Goal: Task Accomplishment & Management: Manage account settings

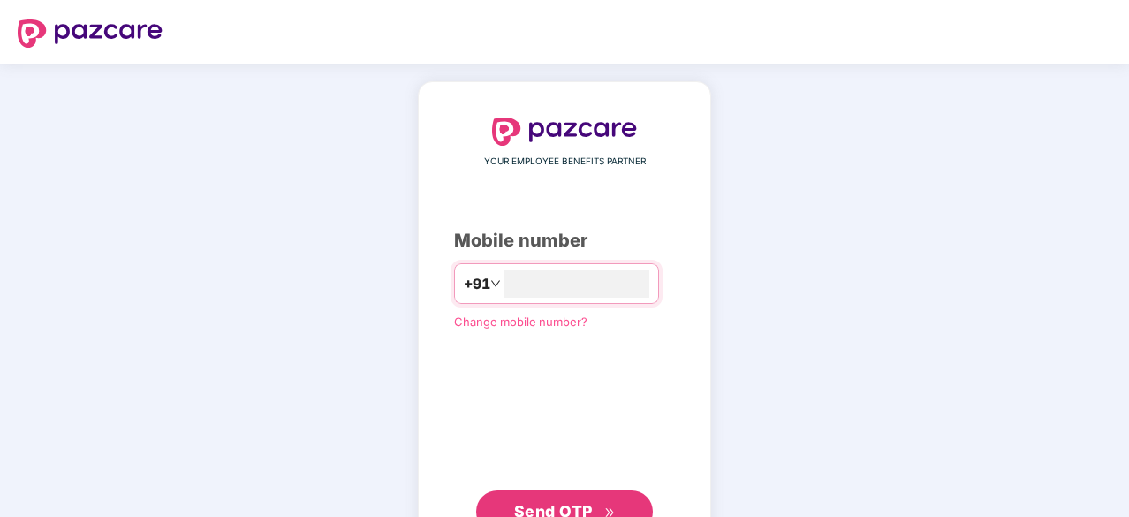
type input "**********"
click at [588, 498] on span "Send OTP" at bounding box center [565, 509] width 102 height 25
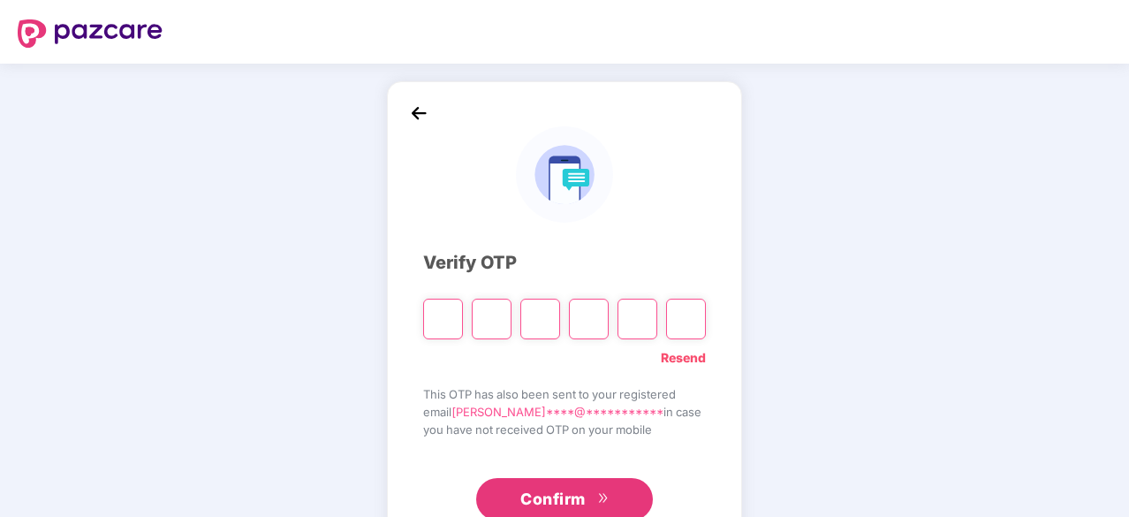
type input "*"
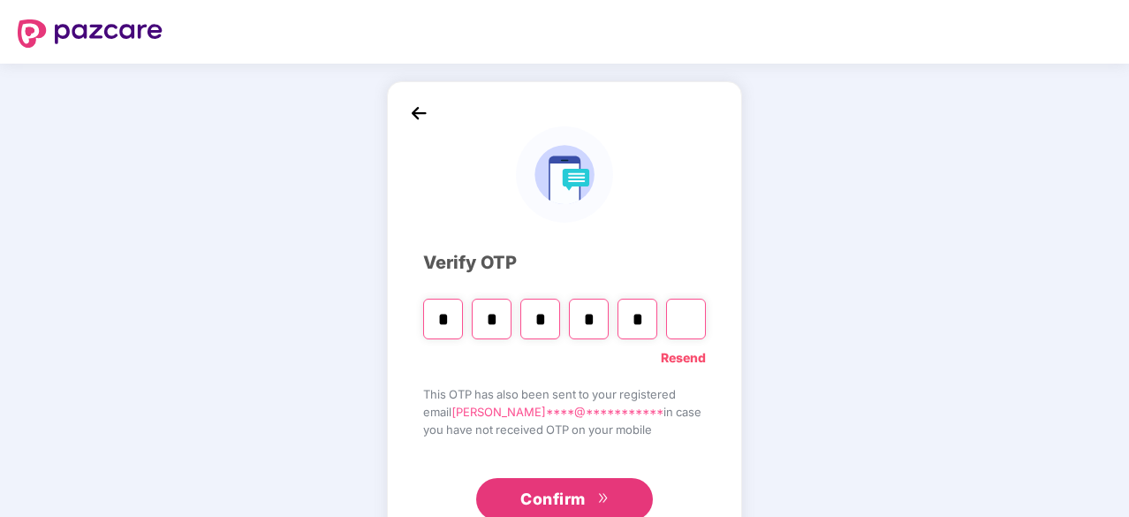
type input "*"
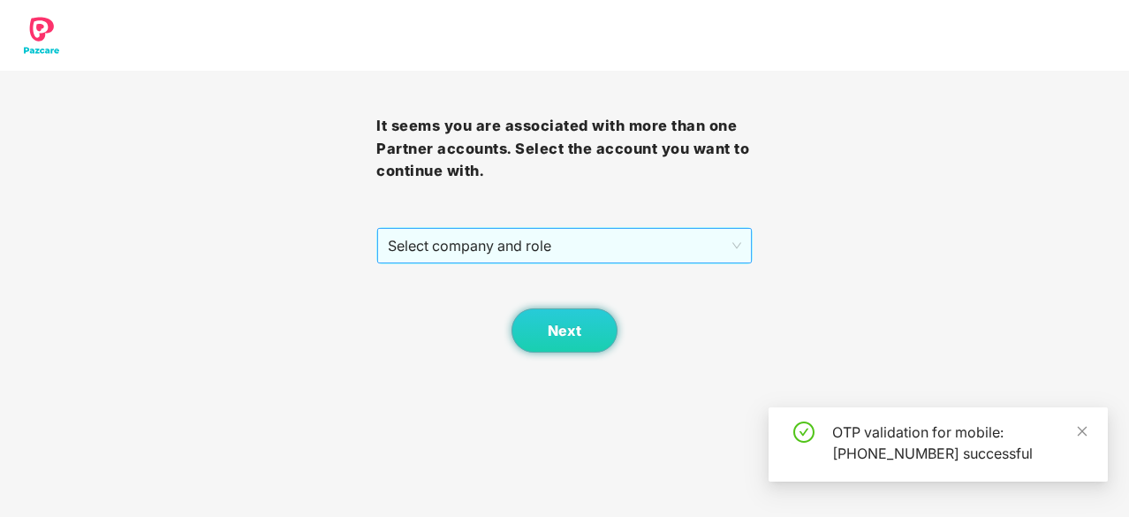
click at [585, 248] on span "Select company and role" at bounding box center [564, 246] width 353 height 34
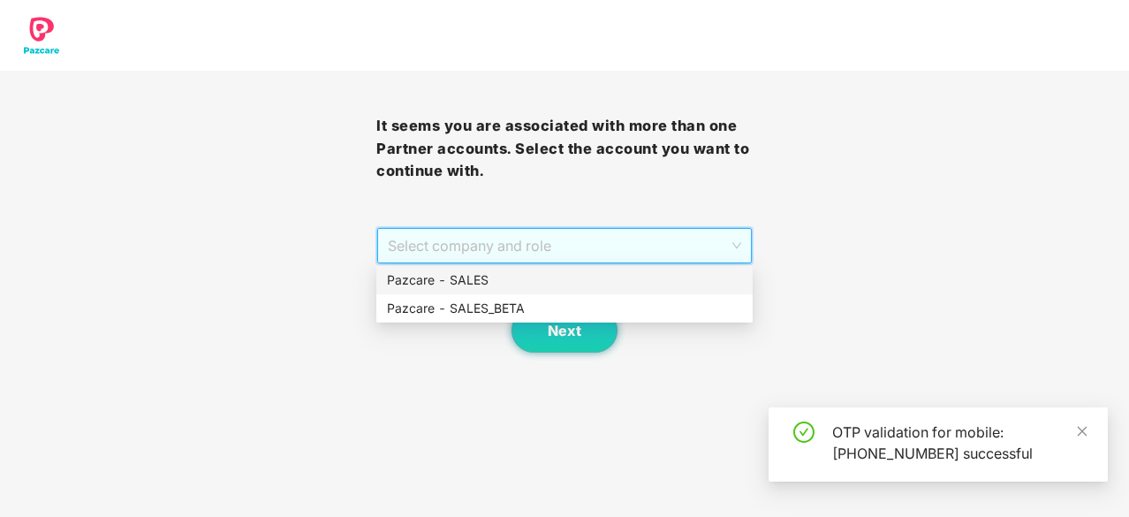
click at [560, 283] on div "Pazcare - SALES" at bounding box center [564, 279] width 355 height 19
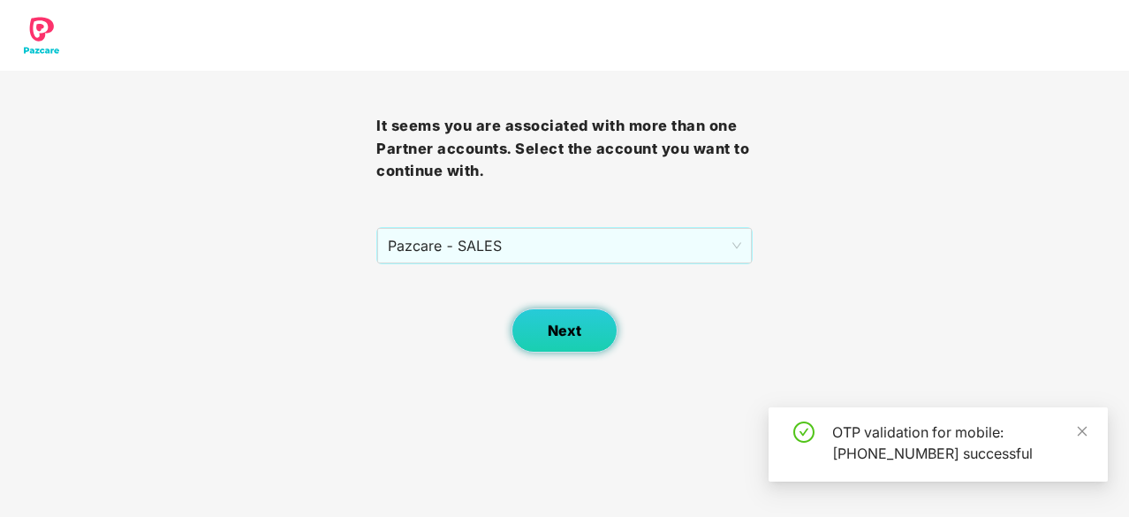
click at [560, 331] on span "Next" at bounding box center [565, 330] width 34 height 17
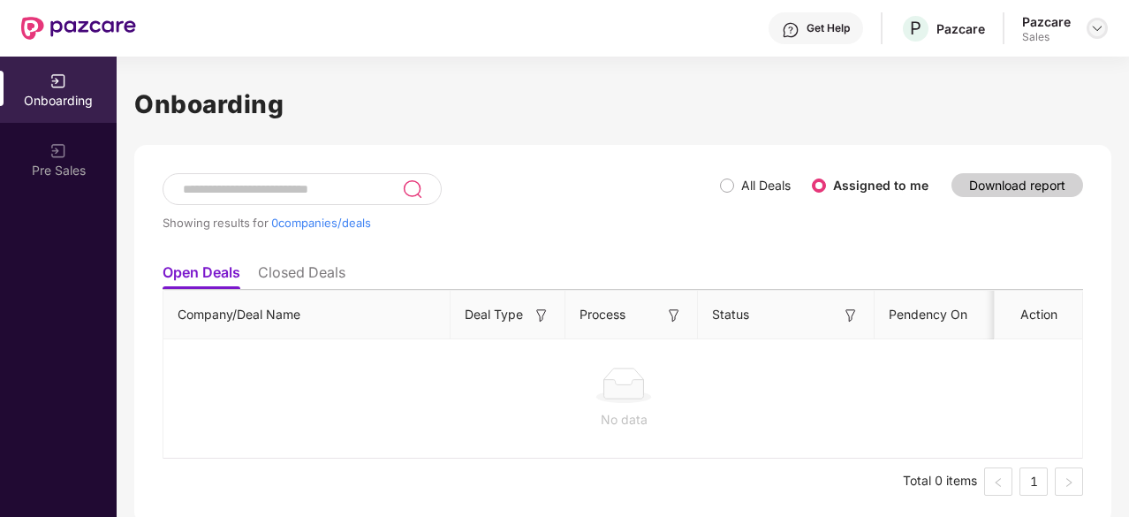
click at [1087, 26] on div at bounding box center [1096, 28] width 21 height 21
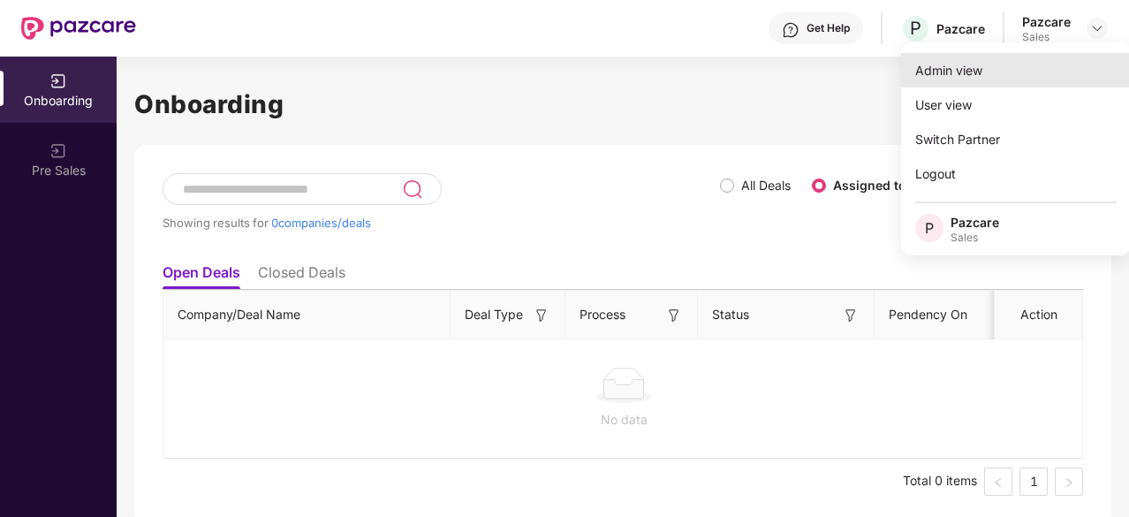
click at [970, 80] on div "Admin view" at bounding box center [1016, 70] width 230 height 34
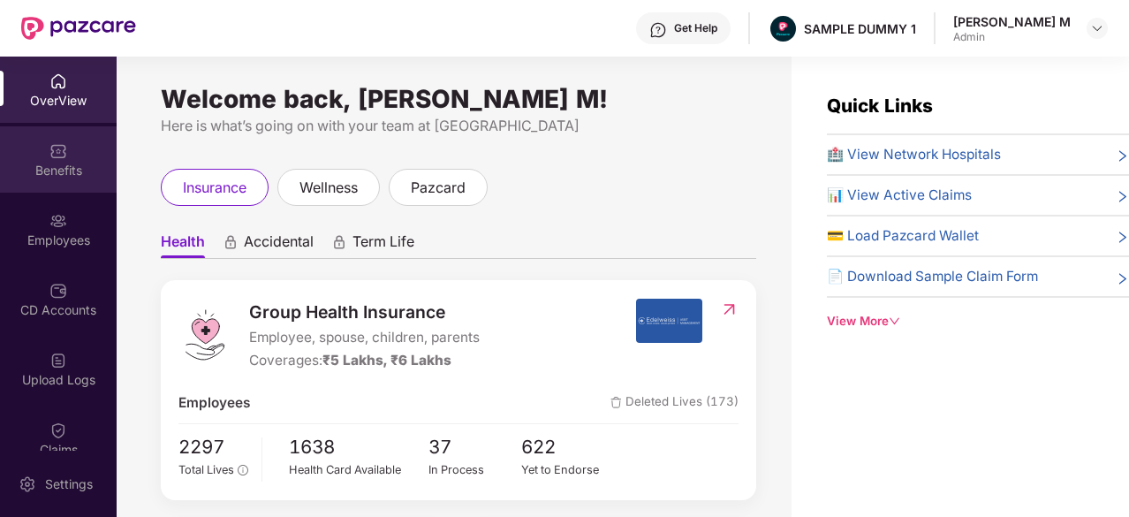
click at [62, 165] on div "Benefits" at bounding box center [58, 171] width 117 height 18
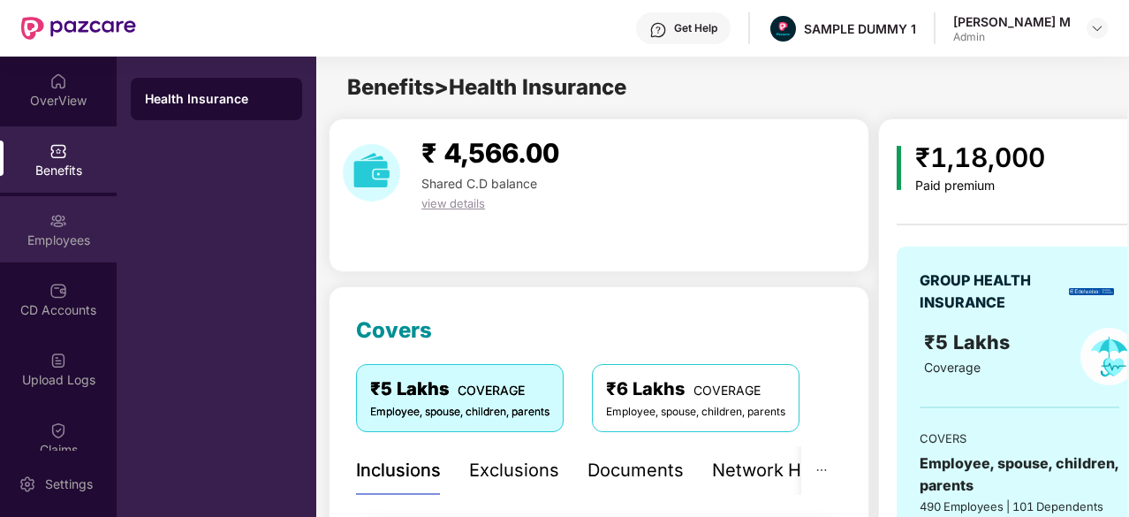
click at [67, 229] on div "Employees" at bounding box center [58, 229] width 117 height 66
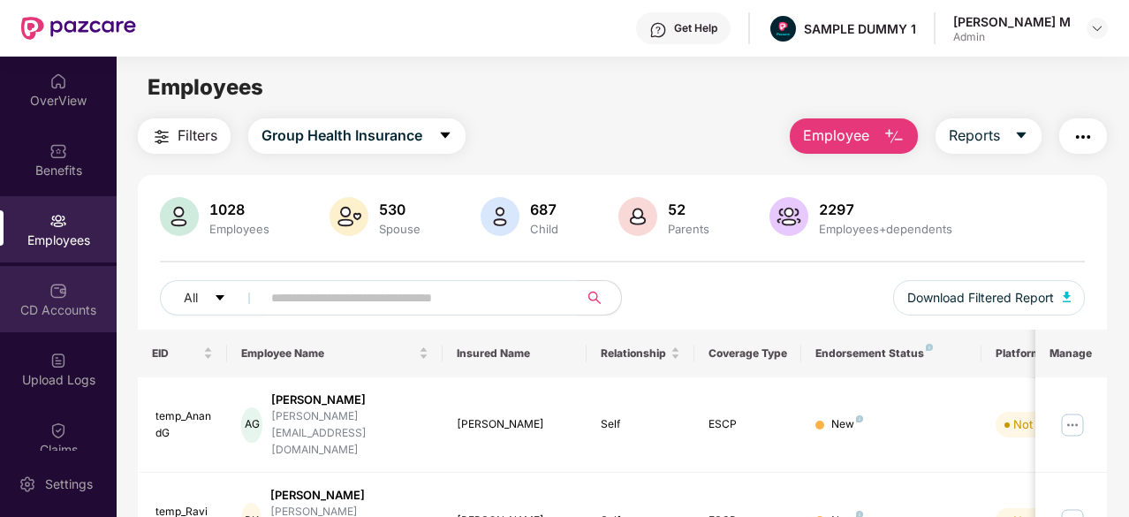
click at [53, 291] on img at bounding box center [58, 291] width 18 height 18
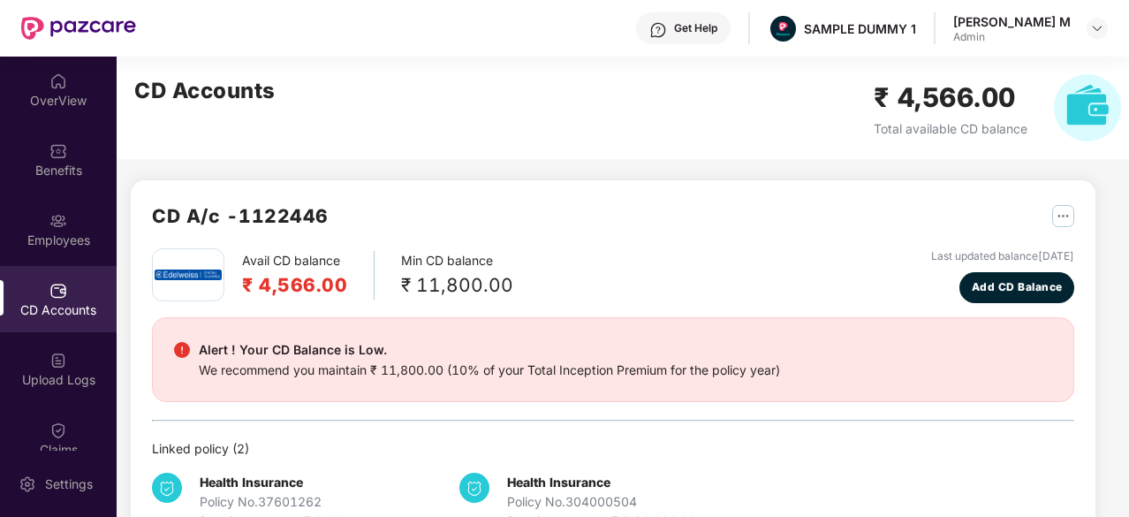
scroll to position [97, 0]
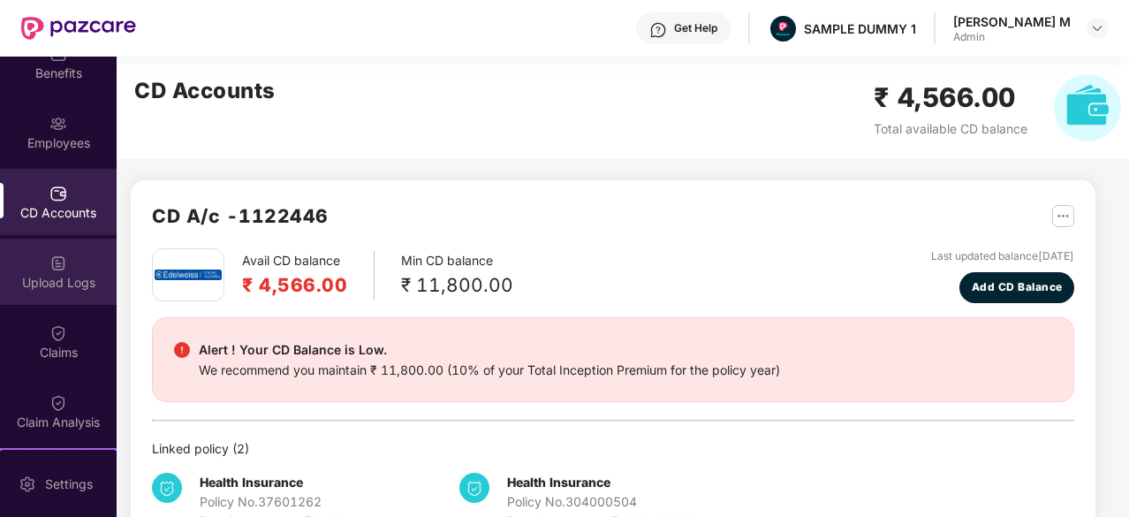
click at [64, 287] on div "Upload Logs" at bounding box center [58, 283] width 117 height 18
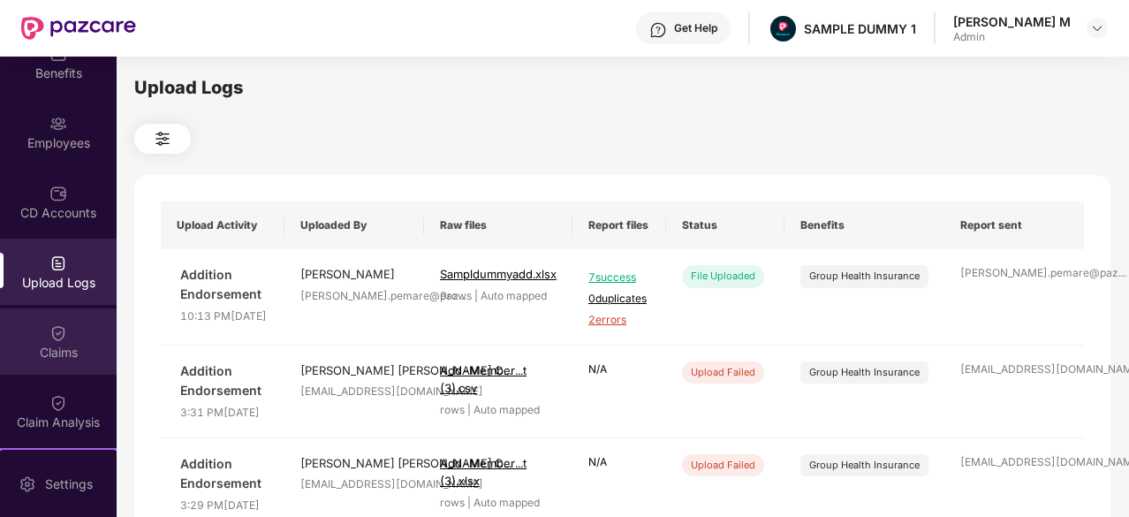
click at [59, 335] on img at bounding box center [58, 333] width 18 height 18
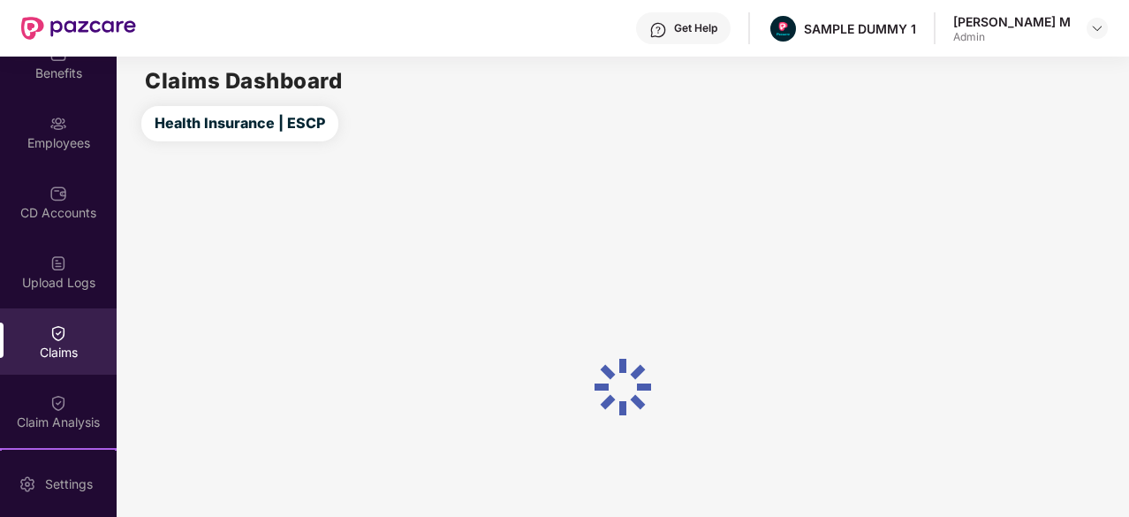
scroll to position [251, 0]
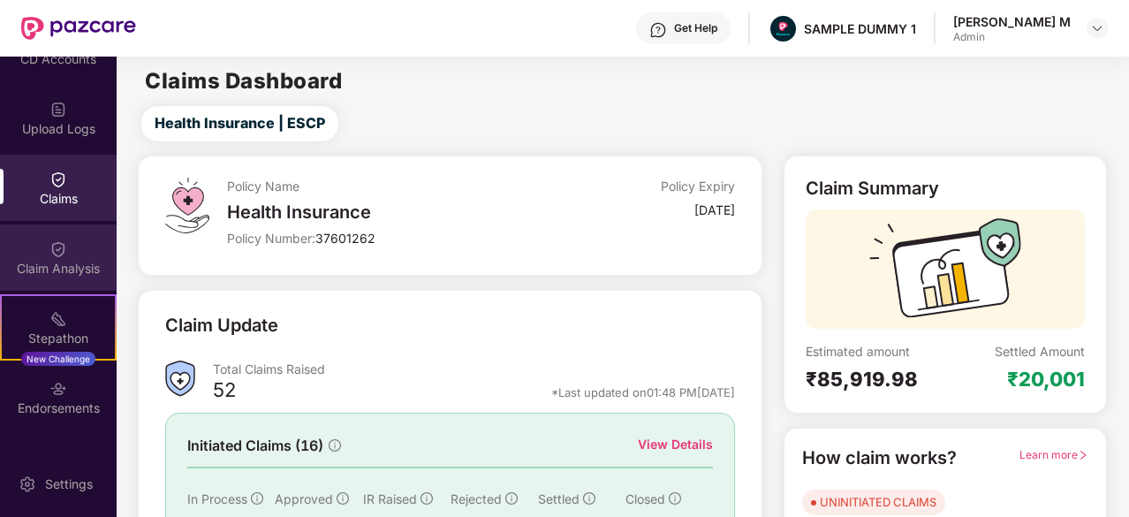
click at [61, 284] on div "Claim Analysis" at bounding box center [58, 257] width 117 height 66
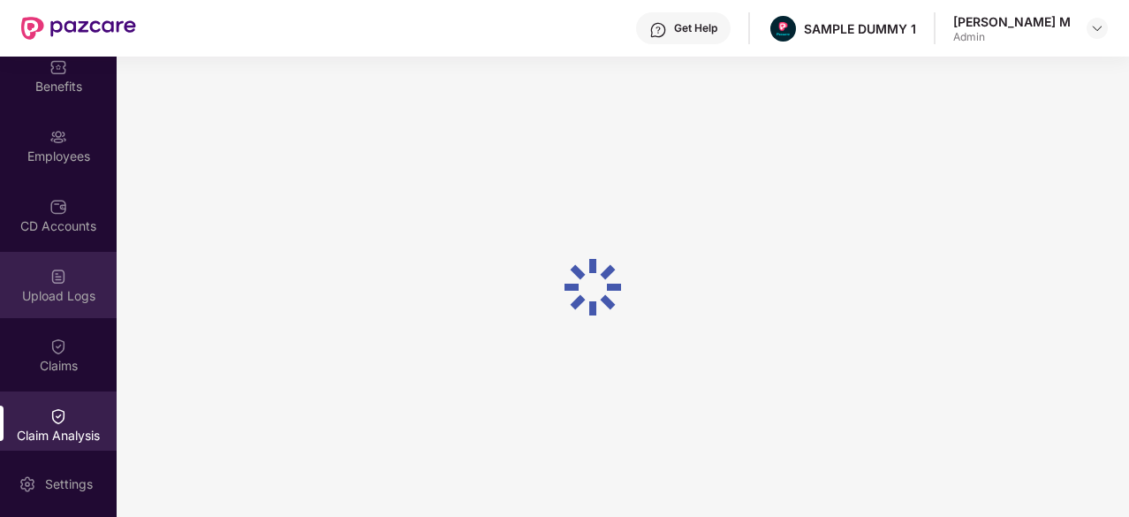
scroll to position [83, 0]
click at [53, 280] on img at bounding box center [58, 278] width 18 height 18
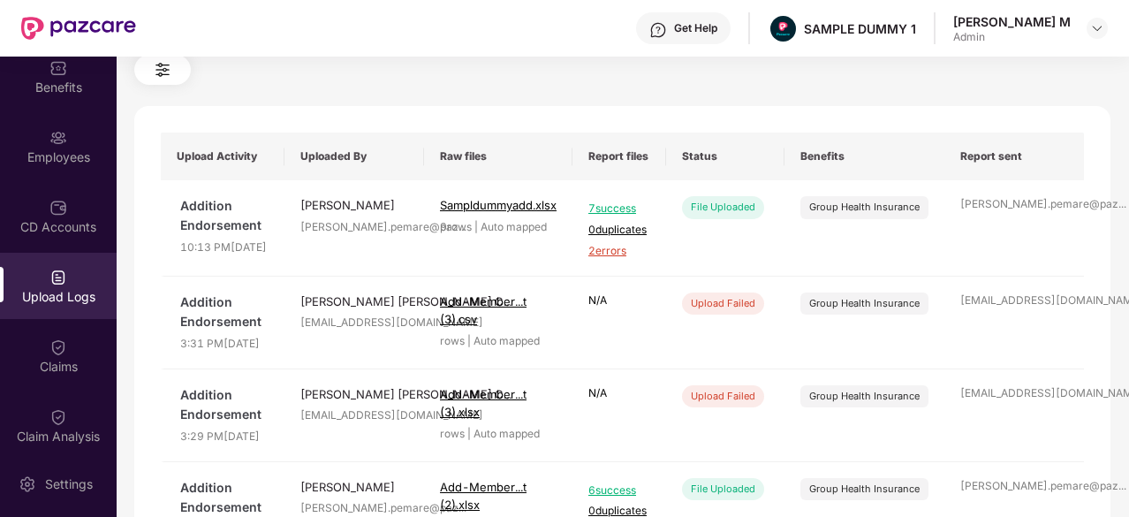
scroll to position [0, 0]
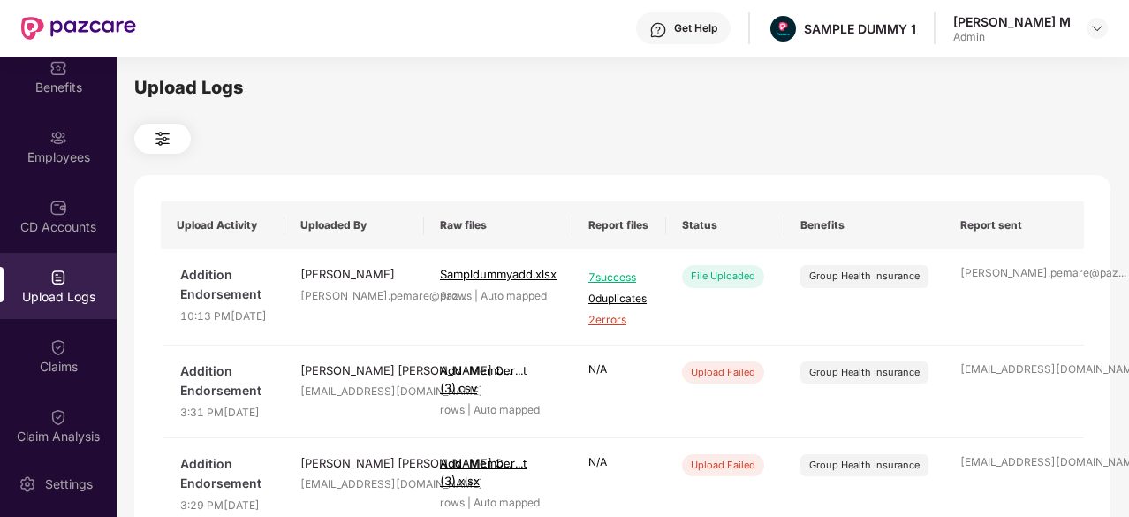
click at [182, 141] on button at bounding box center [162, 139] width 57 height 30
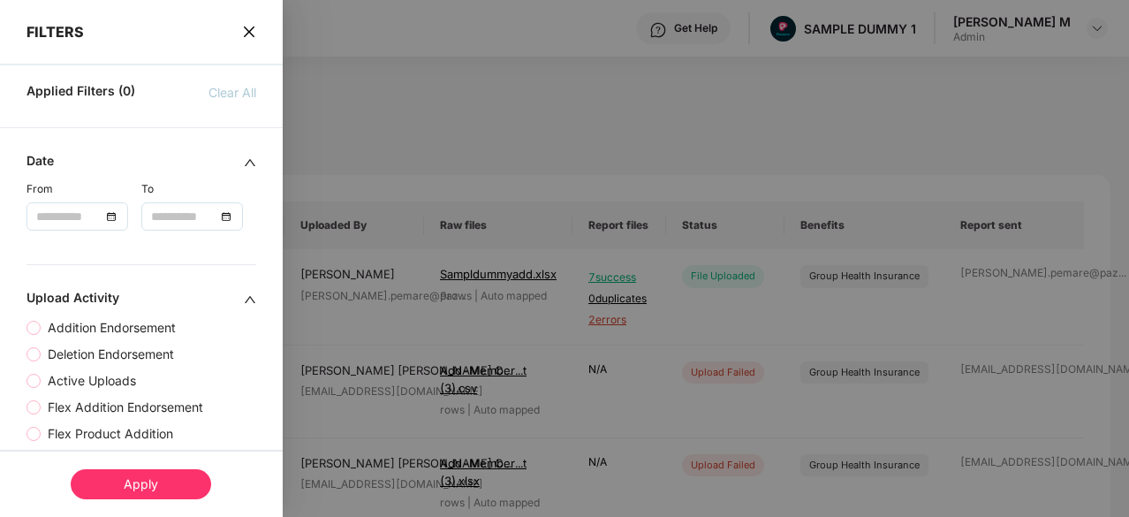
click at [254, 33] on div "FILTERS" at bounding box center [141, 20] width 283 height 41
click at [249, 34] on icon "close" at bounding box center [248, 31] width 11 height 11
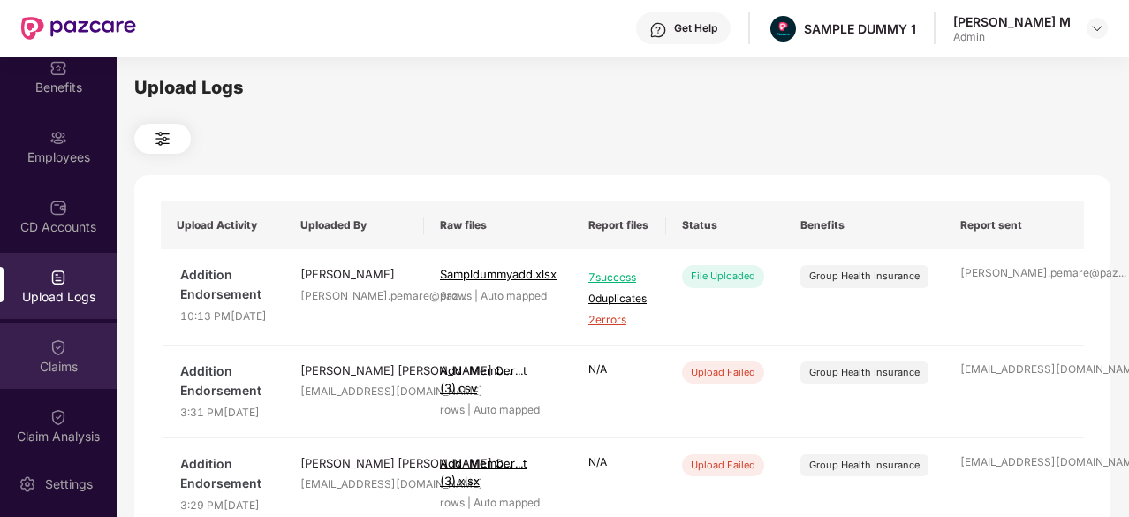
click at [54, 351] on img at bounding box center [58, 347] width 18 height 18
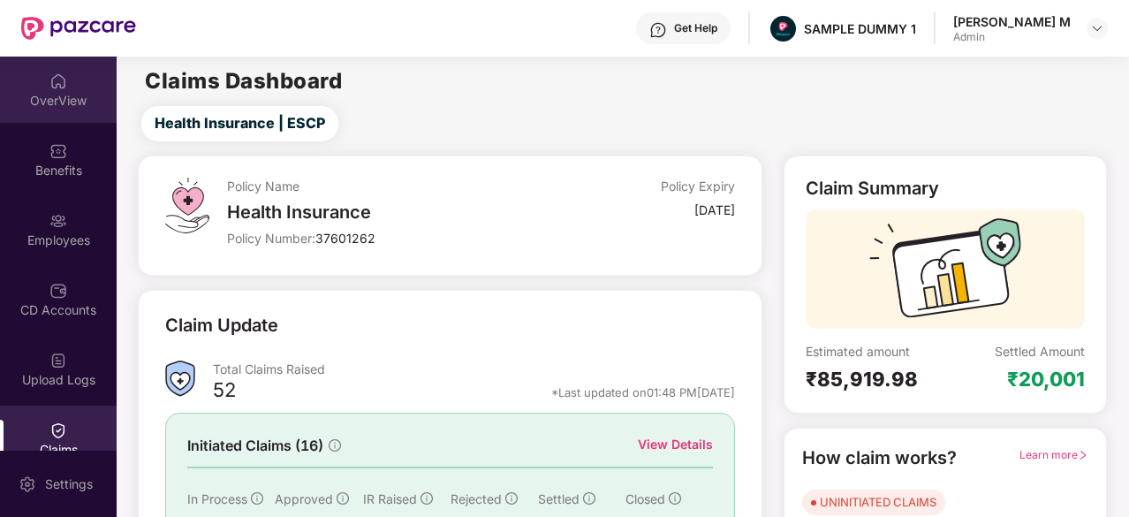
click at [48, 109] on div "OverView" at bounding box center [58, 90] width 117 height 66
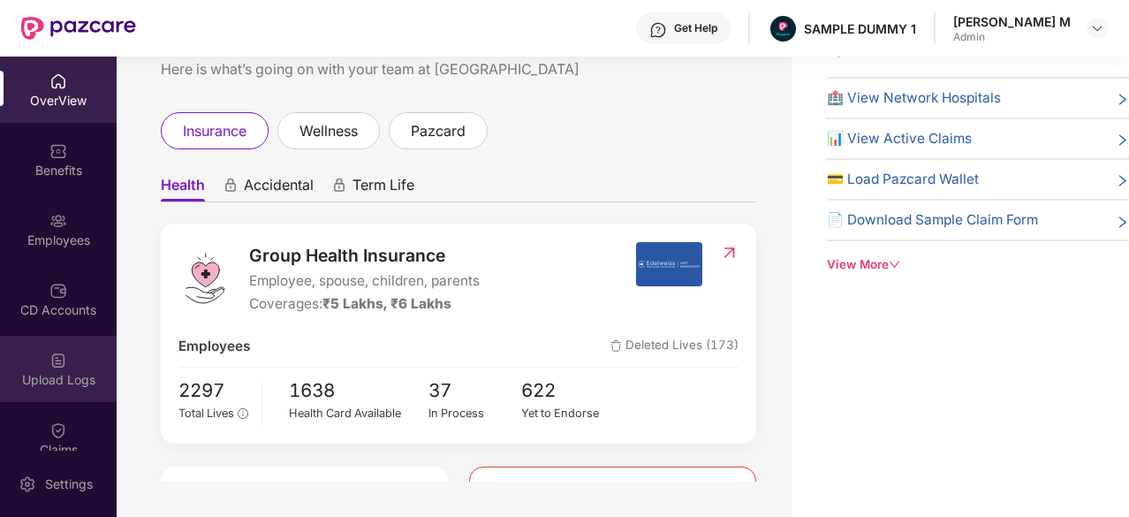
scroll to position [78, 0]
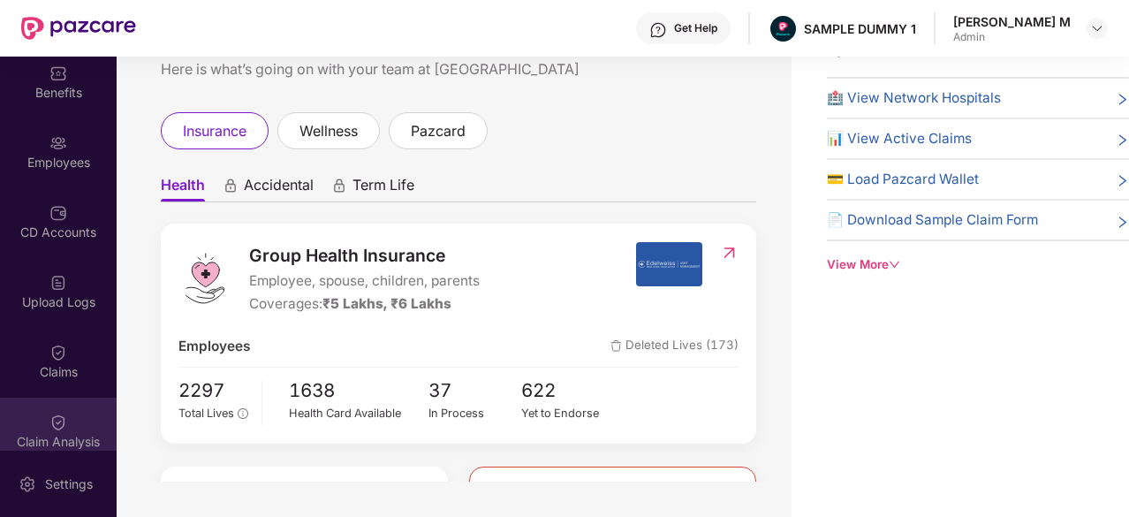
click at [49, 424] on img at bounding box center [58, 422] width 18 height 18
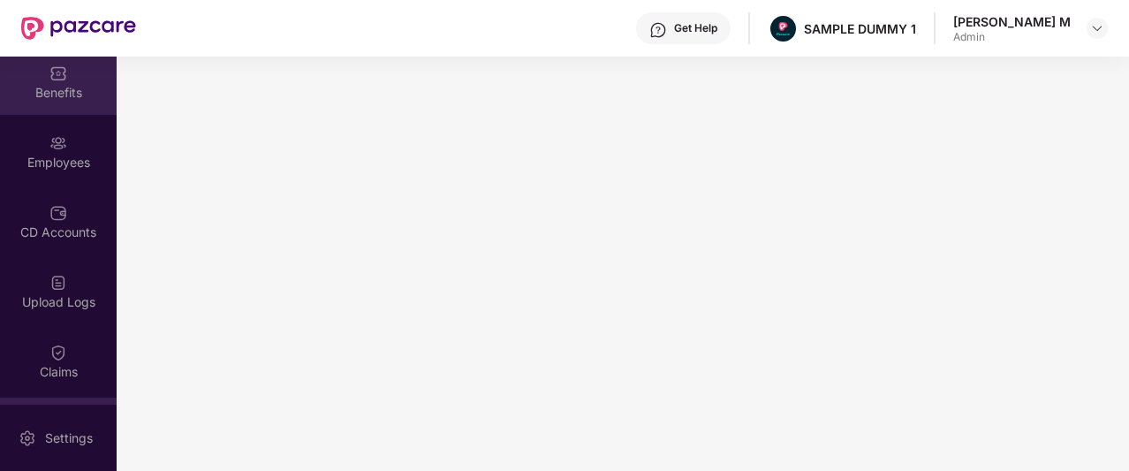
scroll to position [0, 0]
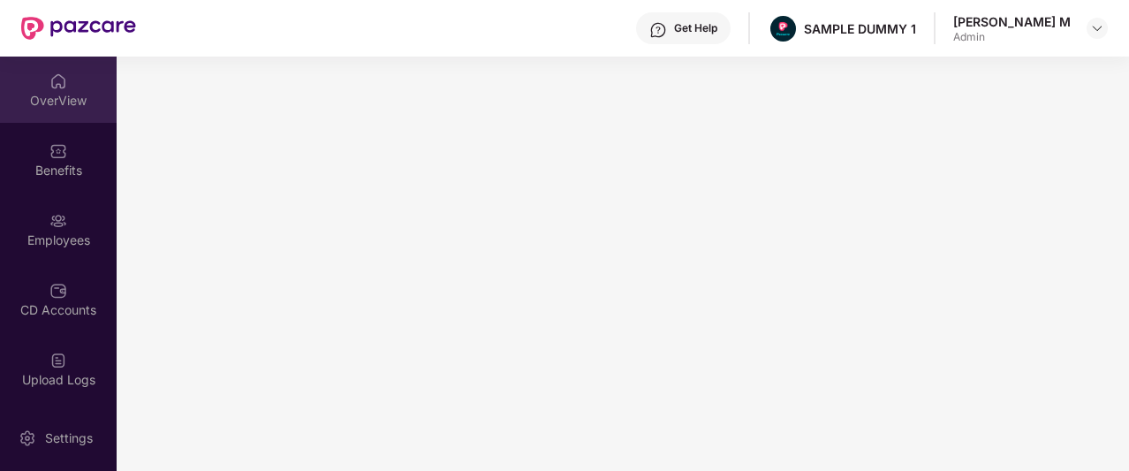
click at [43, 99] on div "OverView" at bounding box center [58, 101] width 117 height 18
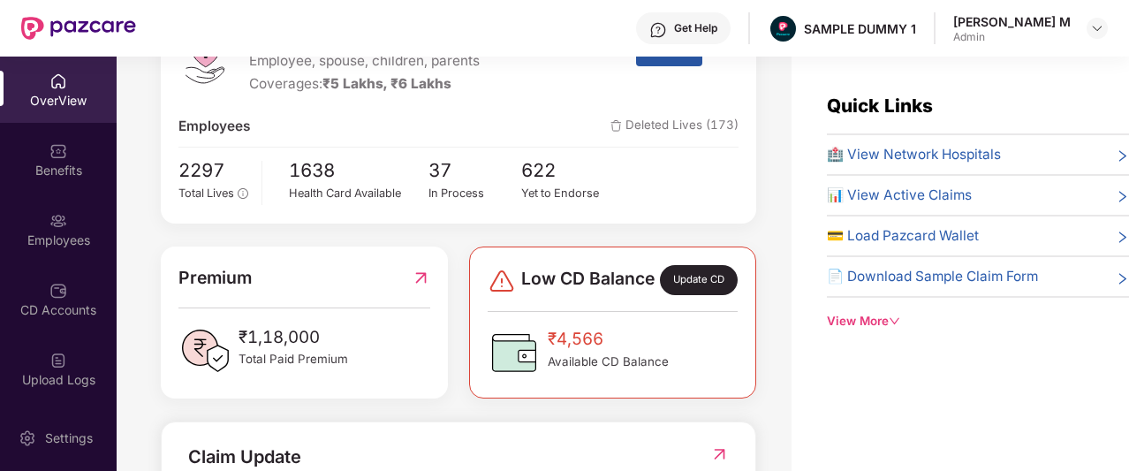
scroll to position [273, 0]
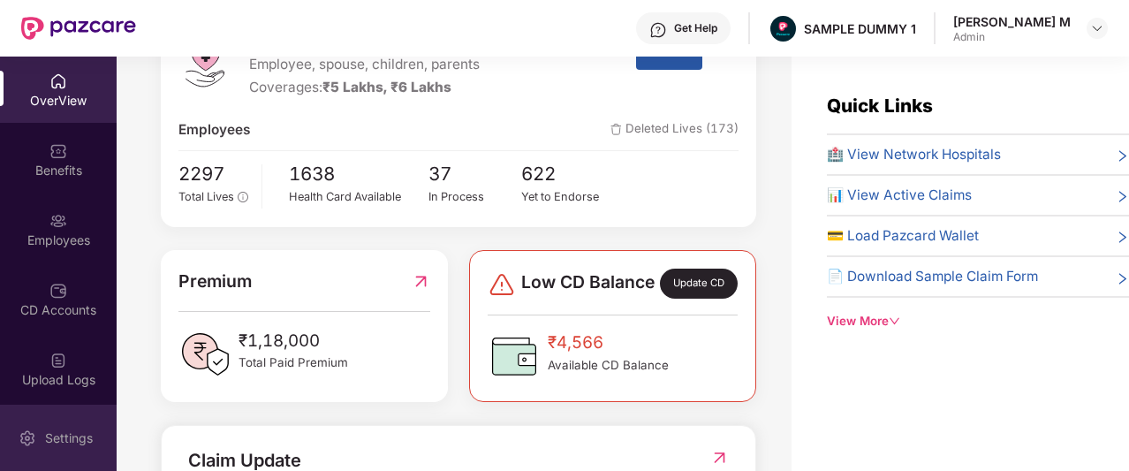
click at [50, 436] on div "Settings" at bounding box center [69, 438] width 58 height 18
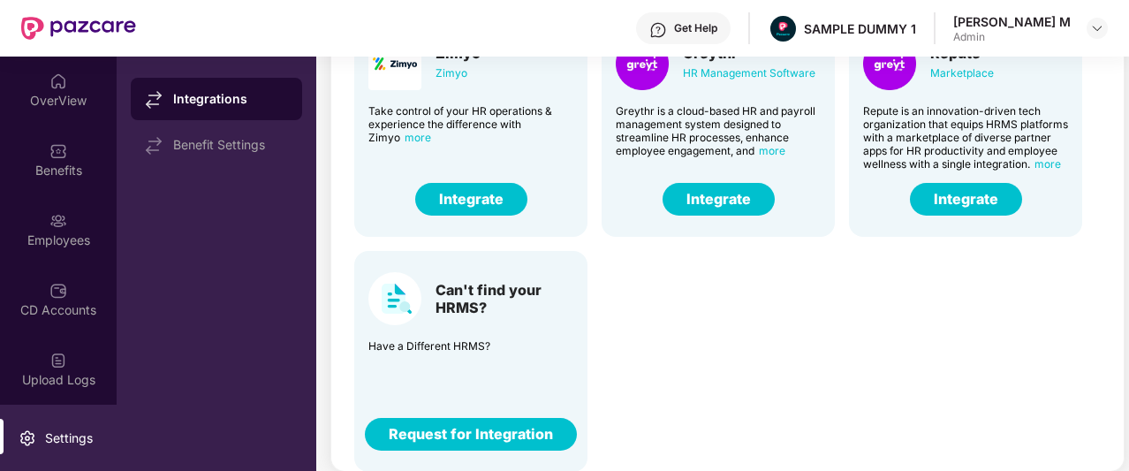
scroll to position [382, 0]
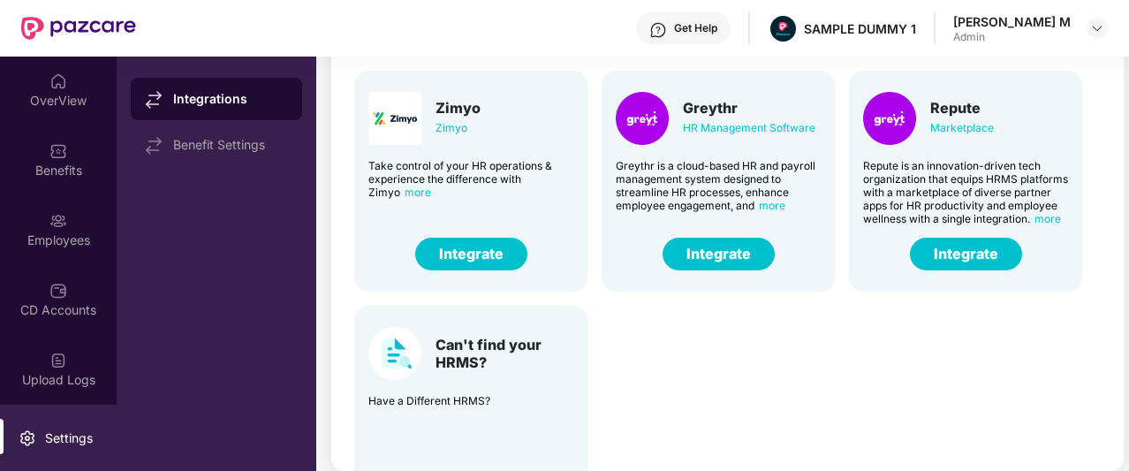
click at [715, 251] on button "Integrate" at bounding box center [718, 254] width 112 height 33
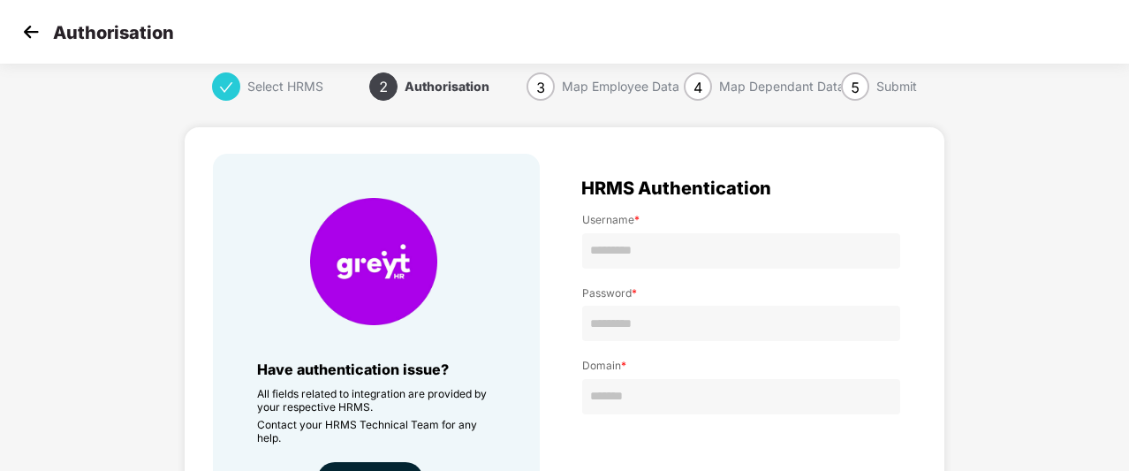
click at [29, 35] on img at bounding box center [31, 32] width 26 height 26
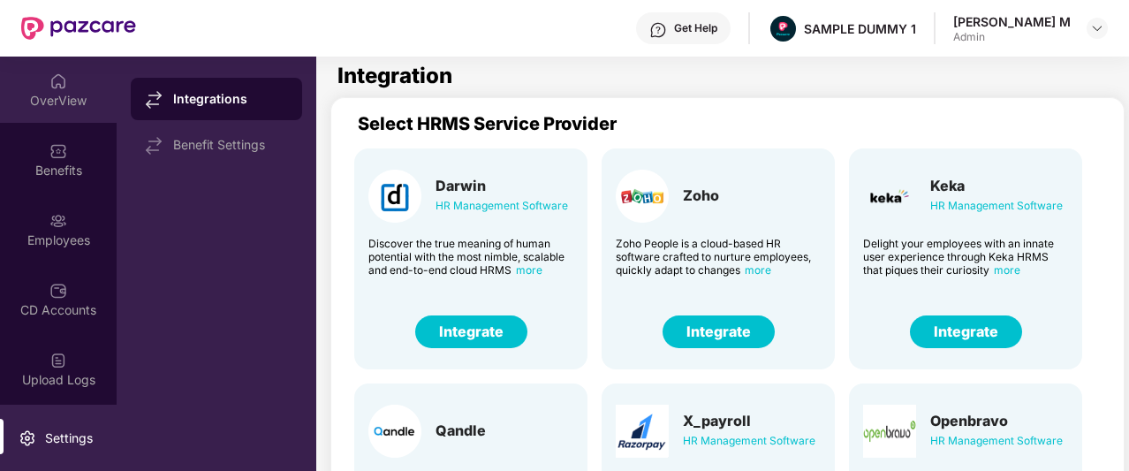
click at [58, 103] on div "OverView" at bounding box center [58, 101] width 117 height 18
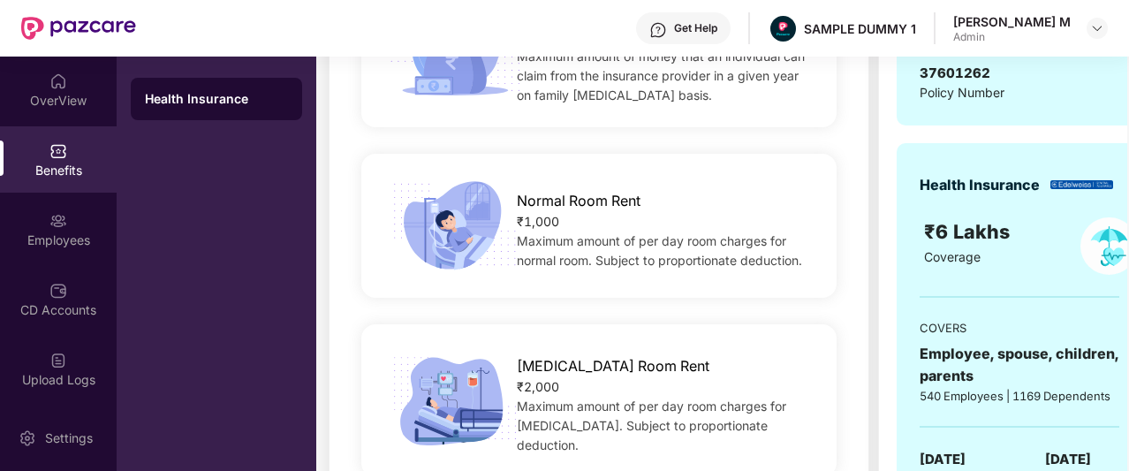
scroll to position [278, 0]
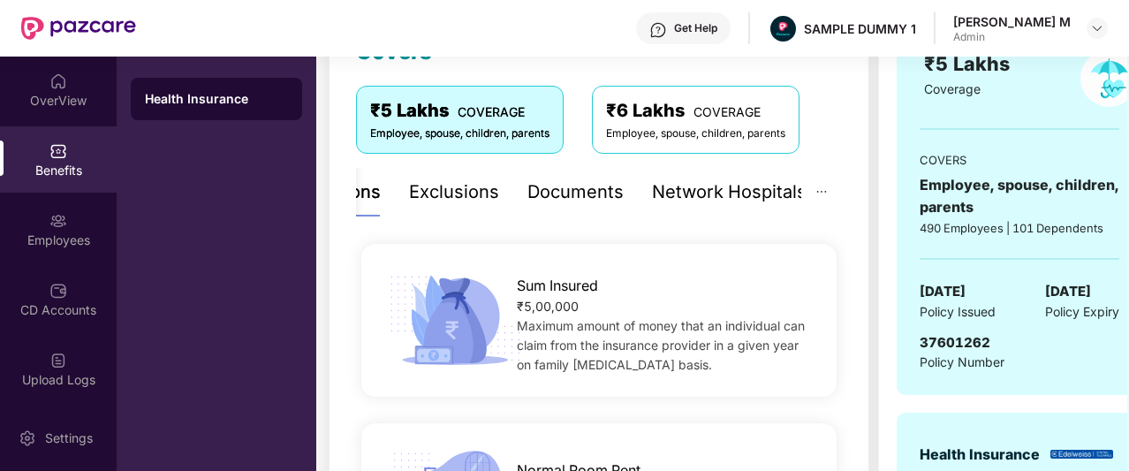
click at [435, 193] on div "Exclusions" at bounding box center [454, 191] width 90 height 27
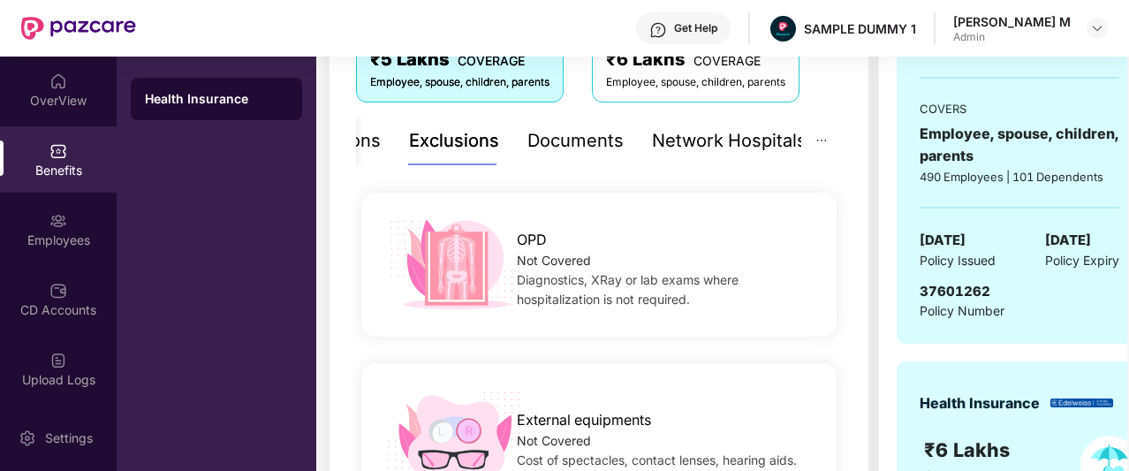
scroll to position [377, 0]
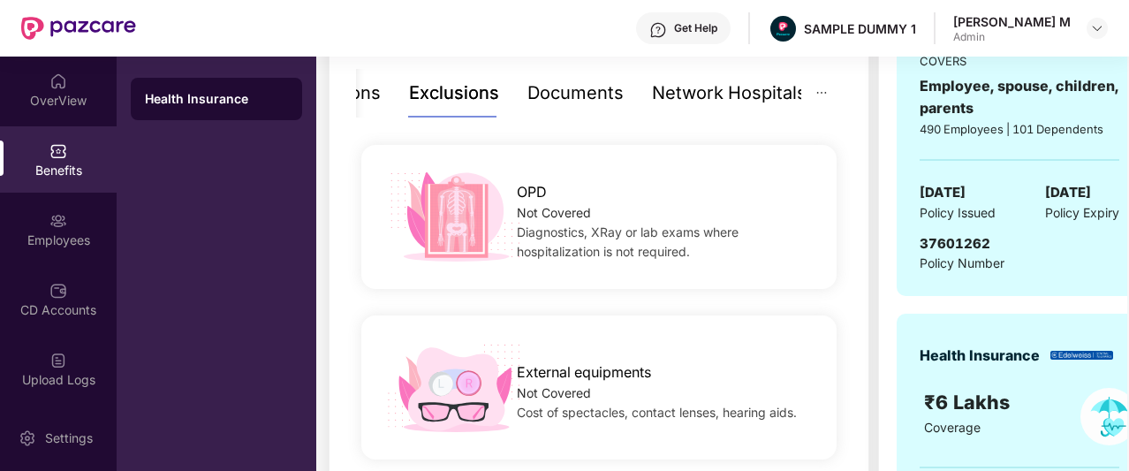
click at [566, 96] on div "Documents" at bounding box center [575, 92] width 96 height 27
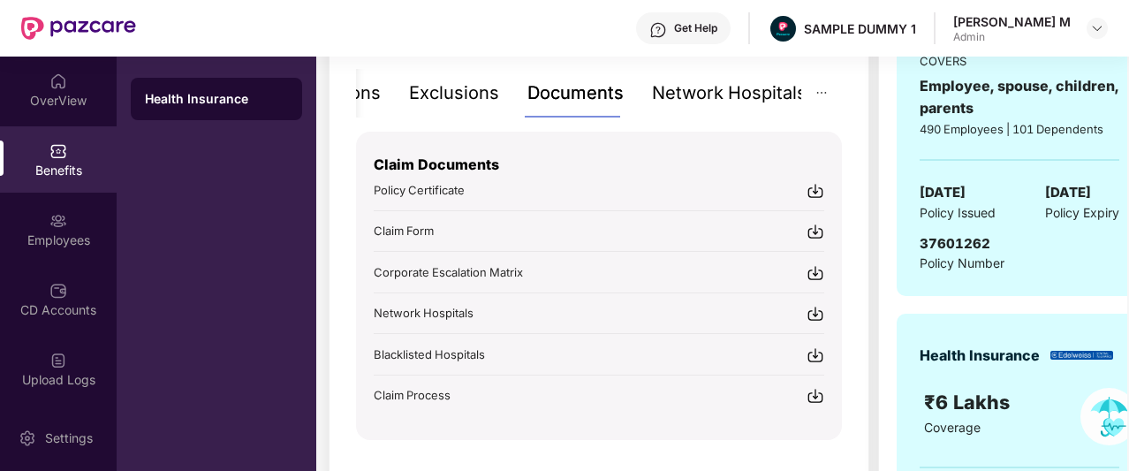
click at [678, 86] on div "Network Hospitals" at bounding box center [729, 92] width 155 height 27
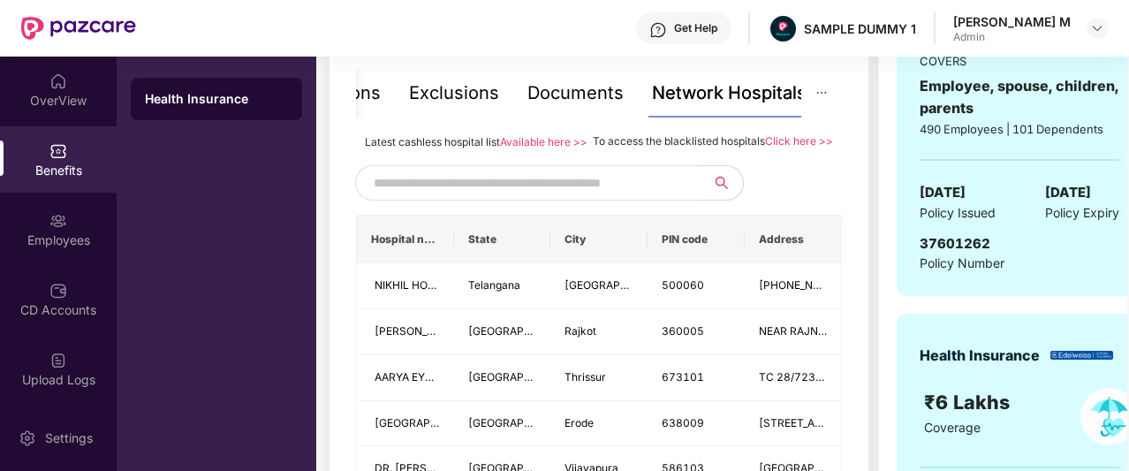
click at [470, 192] on input "text" at bounding box center [525, 183] width 302 height 26
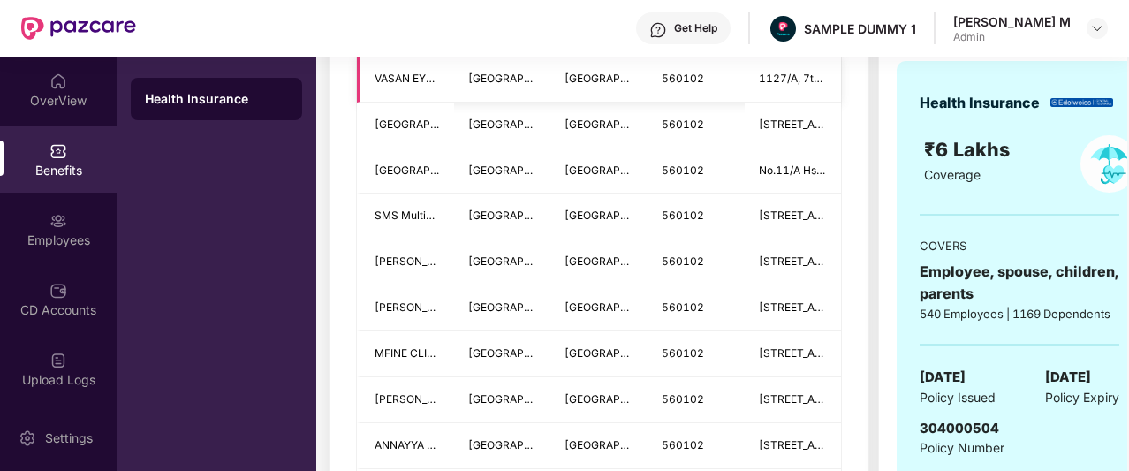
scroll to position [655, 0]
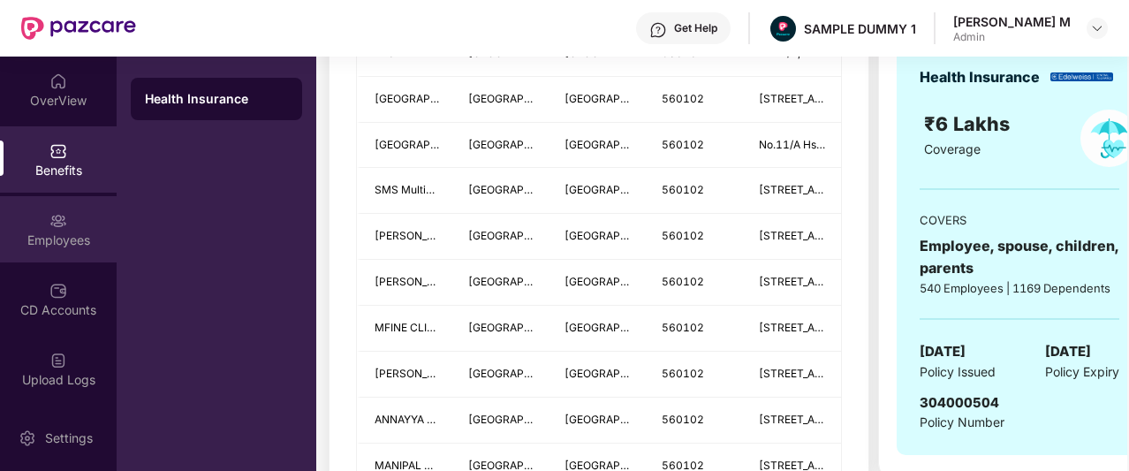
type input "******"
click at [43, 227] on div "Employees" at bounding box center [58, 229] width 117 height 66
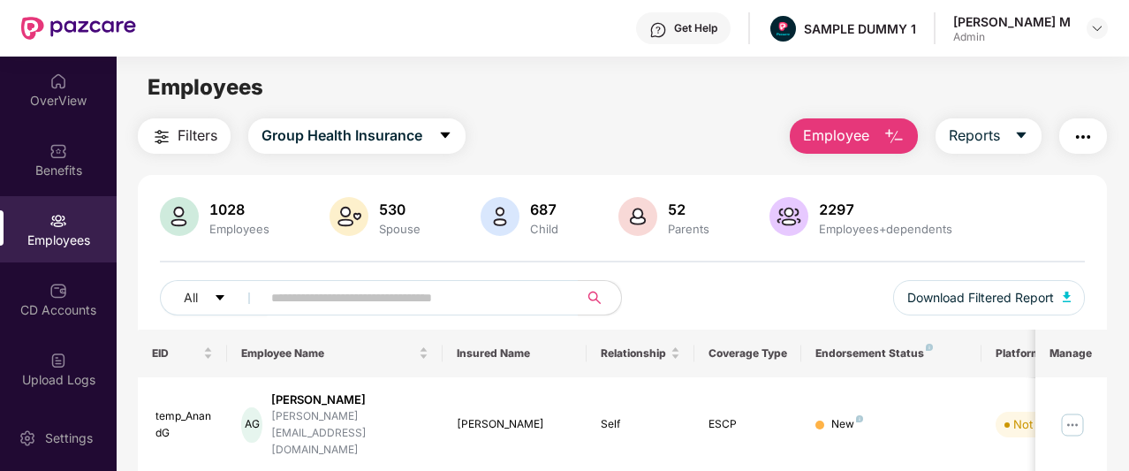
click at [815, 135] on span "Employee" at bounding box center [836, 136] width 66 height 22
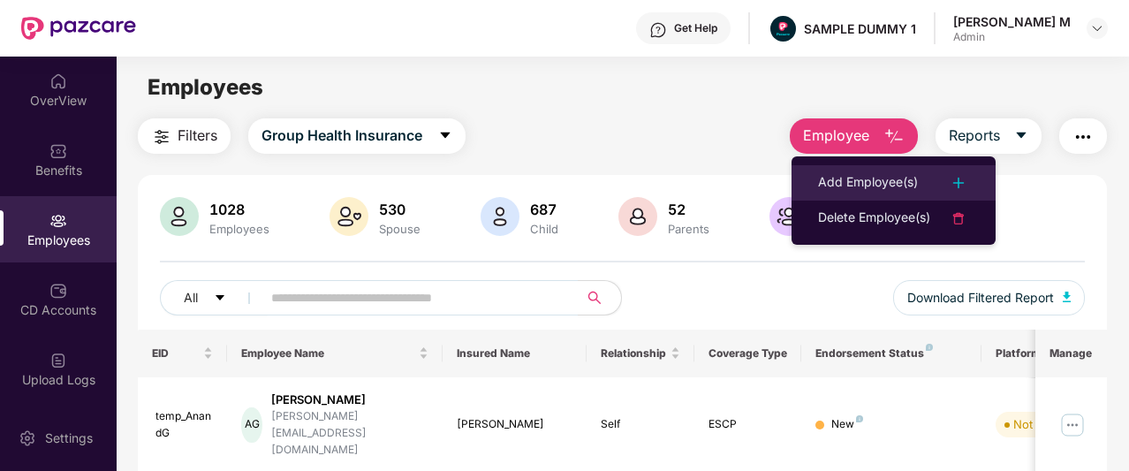
click at [814, 180] on li "Add Employee(s)" at bounding box center [893, 182] width 204 height 35
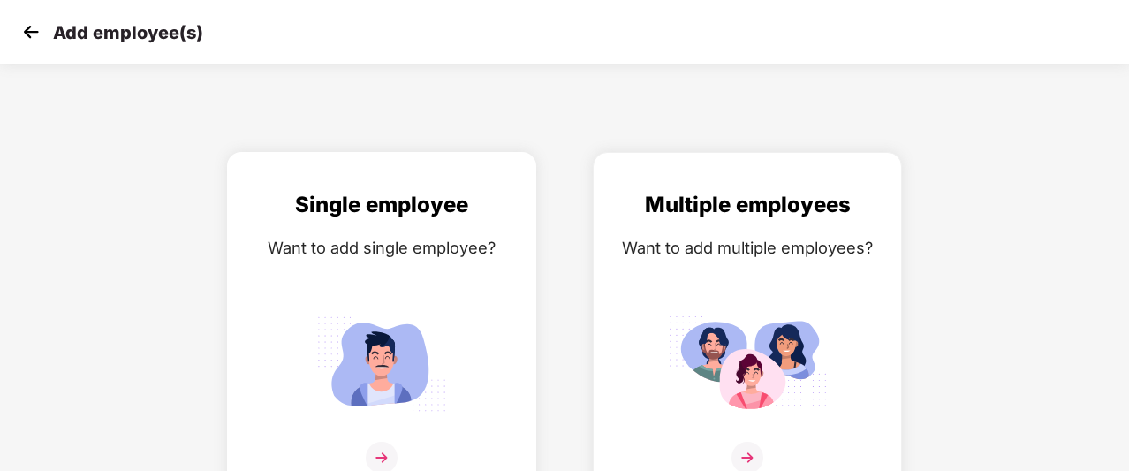
click at [366, 276] on div "Single employee Want to add single employee?" at bounding box center [382, 341] width 272 height 307
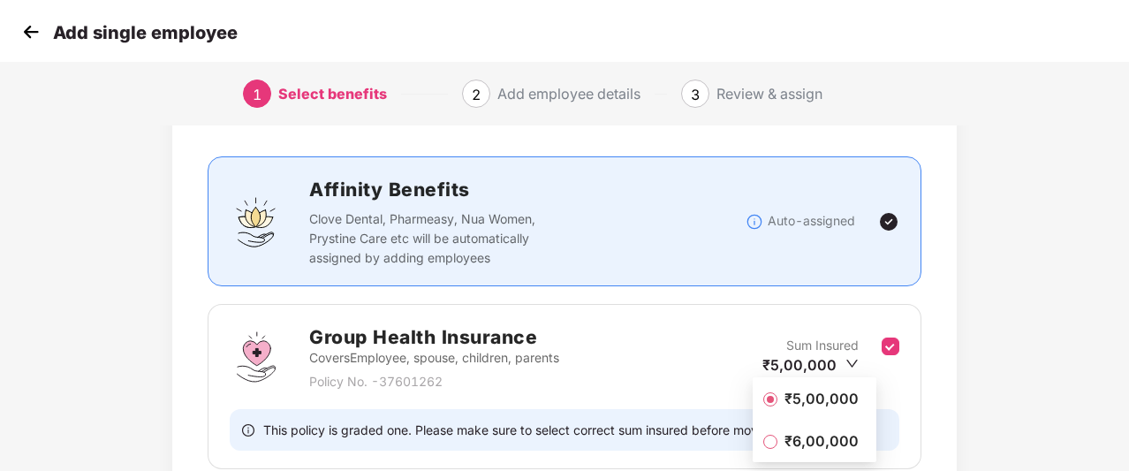
scroll to position [158, 0]
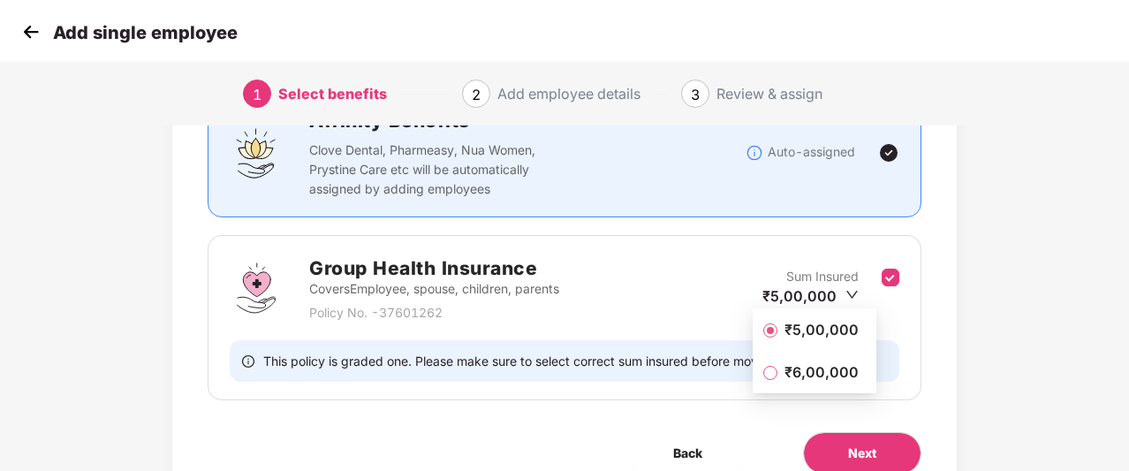
click at [816, 327] on span "₹5,00,000" at bounding box center [821, 329] width 88 height 19
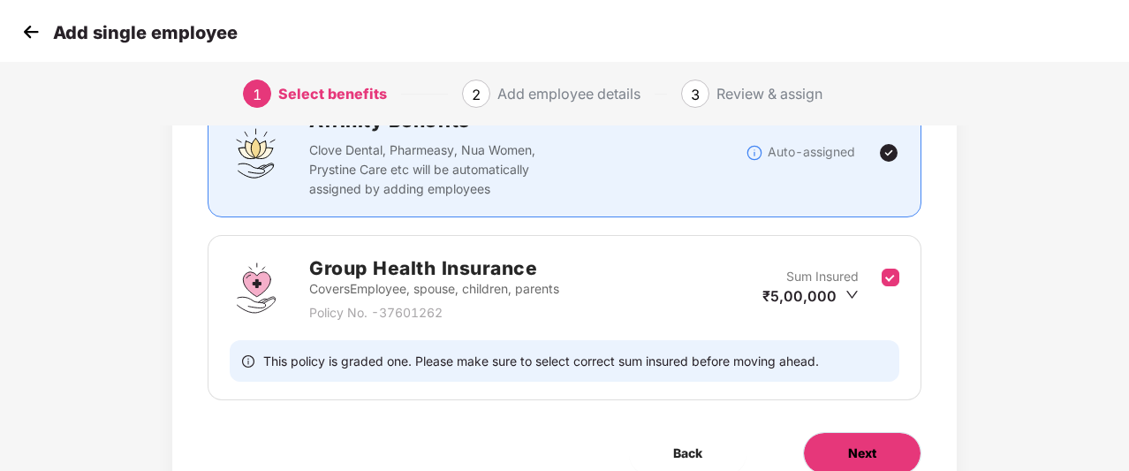
click at [845, 438] on button "Next" at bounding box center [862, 453] width 118 height 42
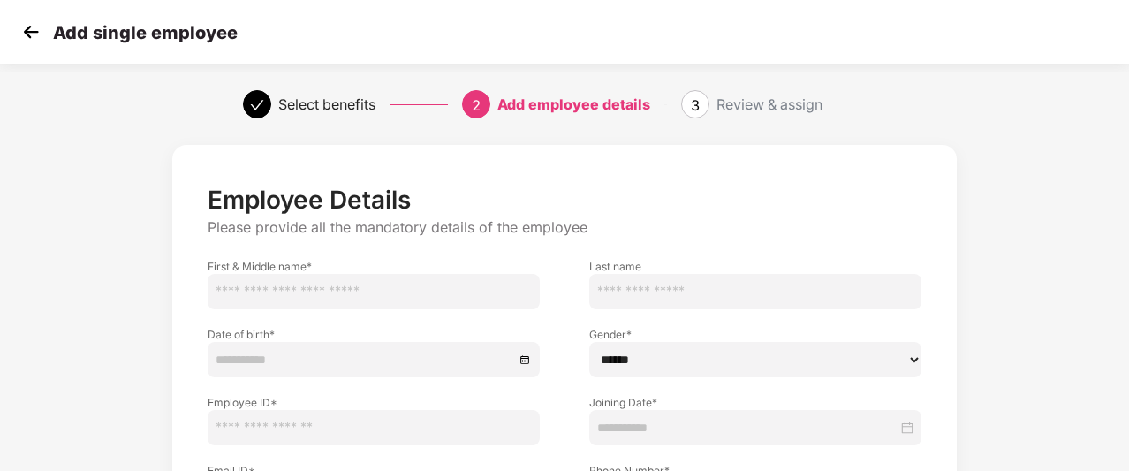
scroll to position [124, 0]
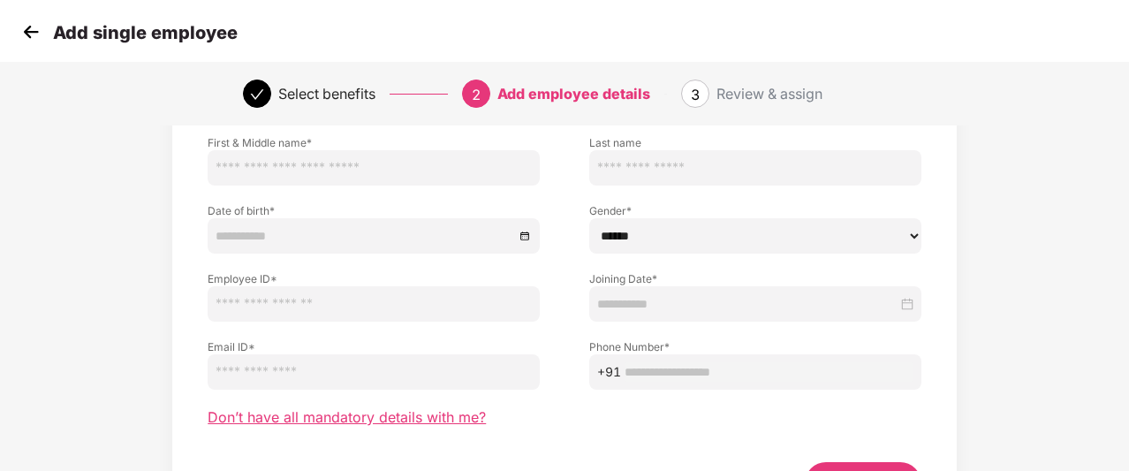
click at [298, 420] on span "Don’t have all mandatory details with me?" at bounding box center [347, 417] width 278 height 19
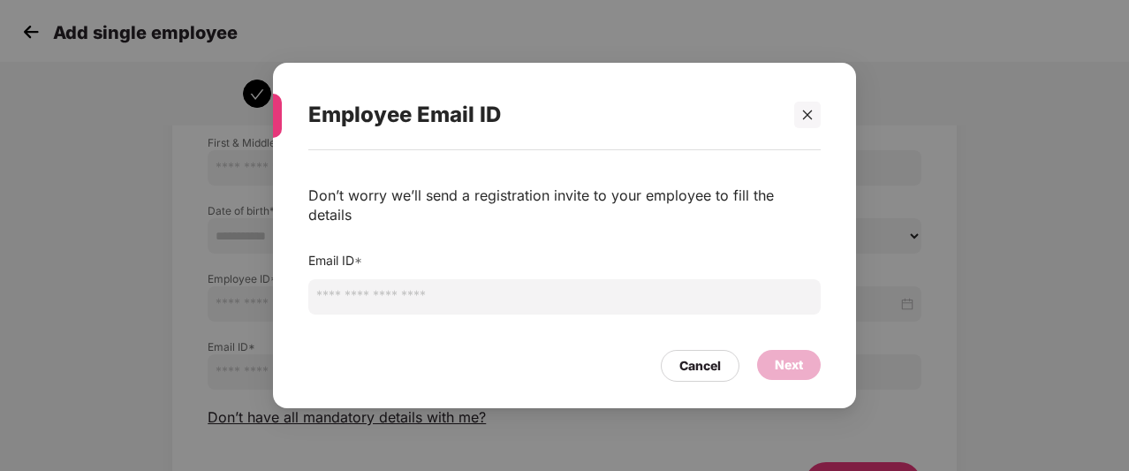
click at [482, 279] on input "email" at bounding box center [564, 296] width 512 height 35
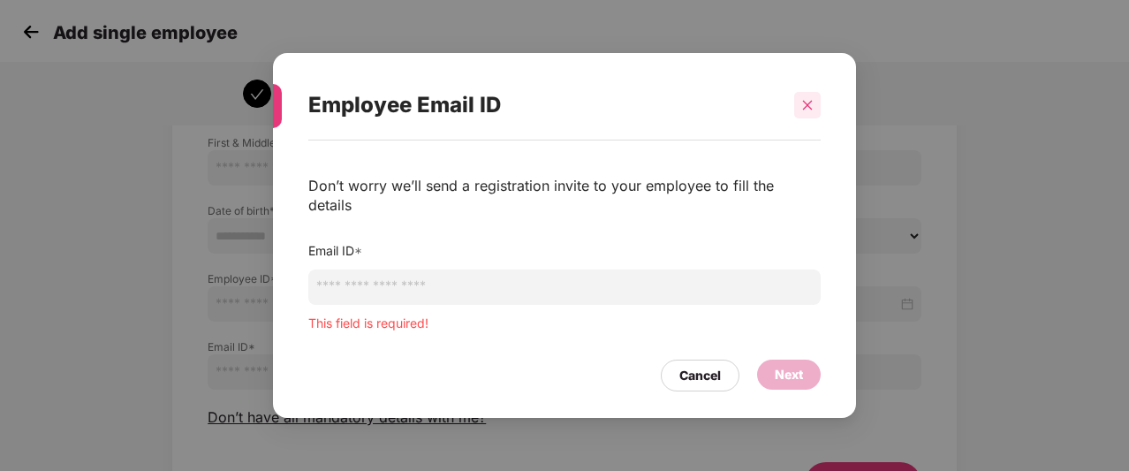
click at [816, 130] on div "Employee Email ID" at bounding box center [564, 105] width 512 height 69
click at [802, 118] on div at bounding box center [807, 105] width 26 height 26
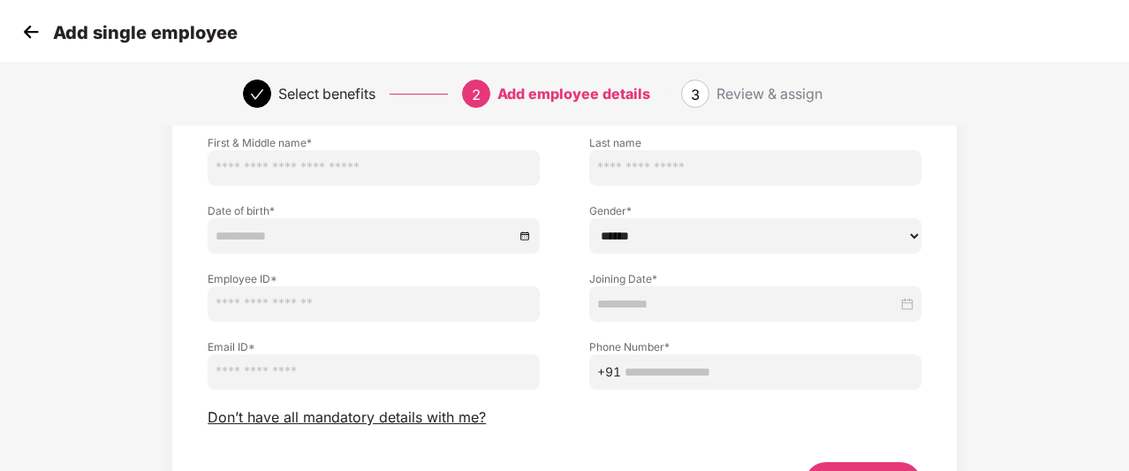
click at [32, 36] on img at bounding box center [31, 32] width 26 height 26
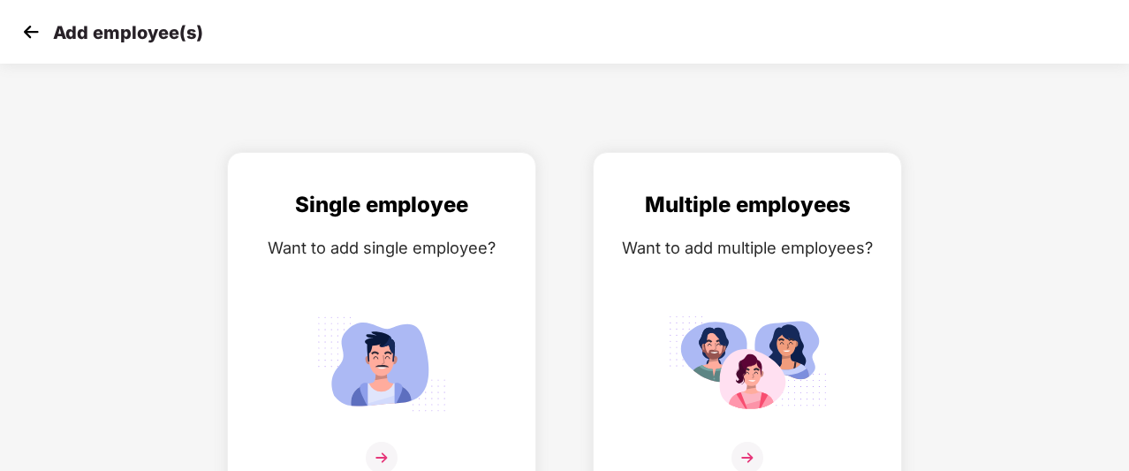
click at [32, 31] on img at bounding box center [31, 32] width 26 height 26
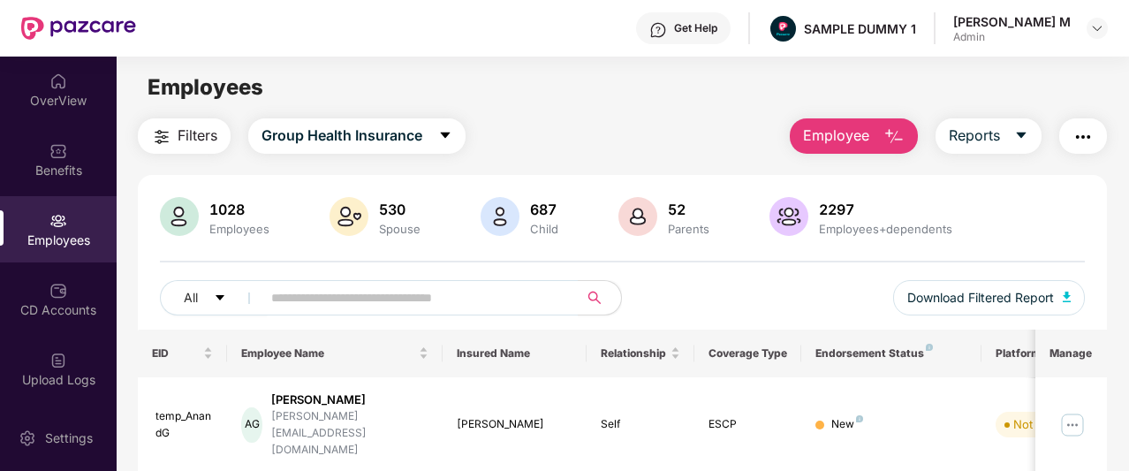
scroll to position [76, 0]
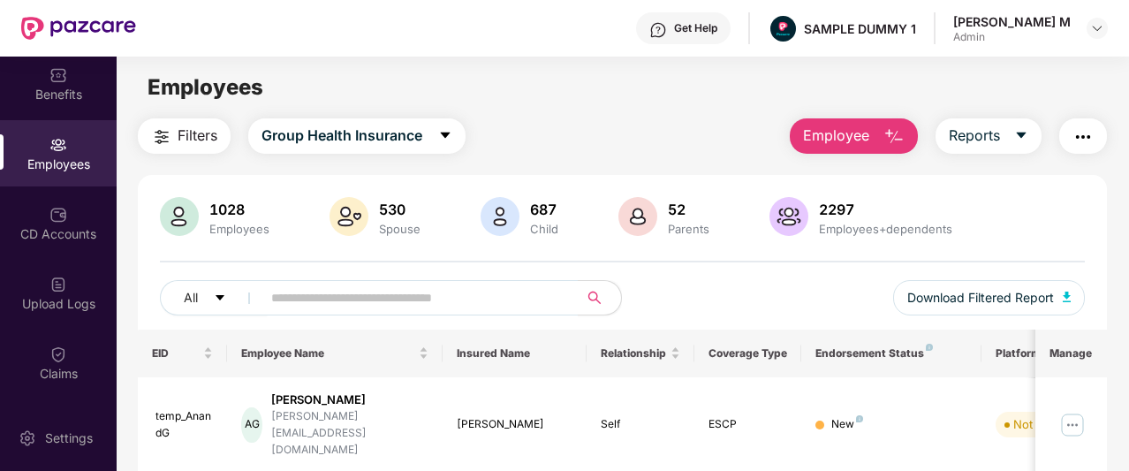
click at [57, 229] on div "CD Accounts" at bounding box center [58, 234] width 117 height 18
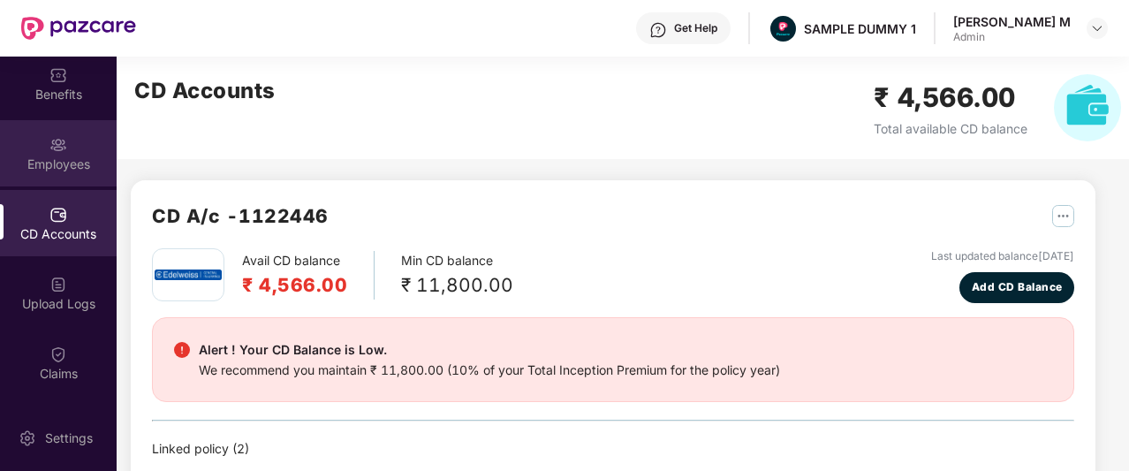
click at [15, 158] on div "Employees" at bounding box center [58, 164] width 117 height 18
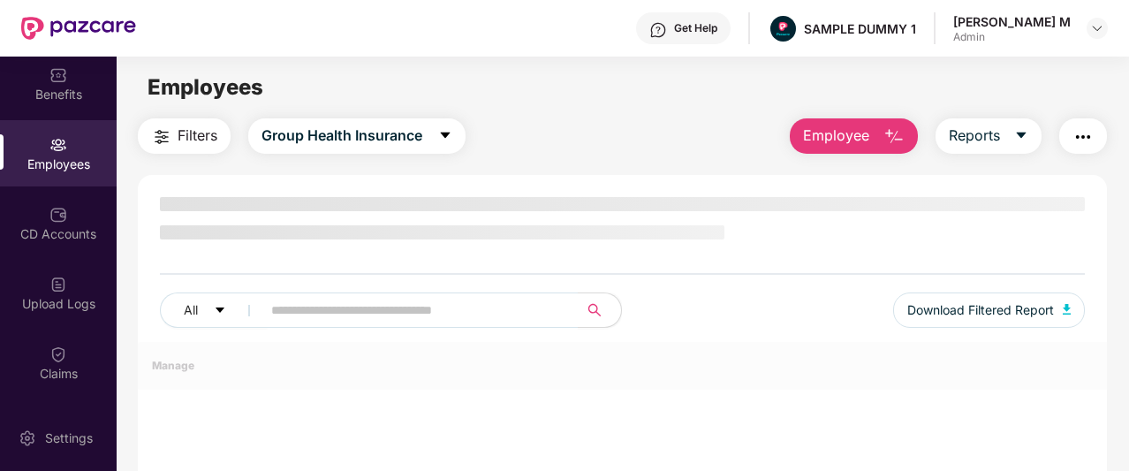
click at [829, 131] on span "Employee" at bounding box center [836, 136] width 66 height 22
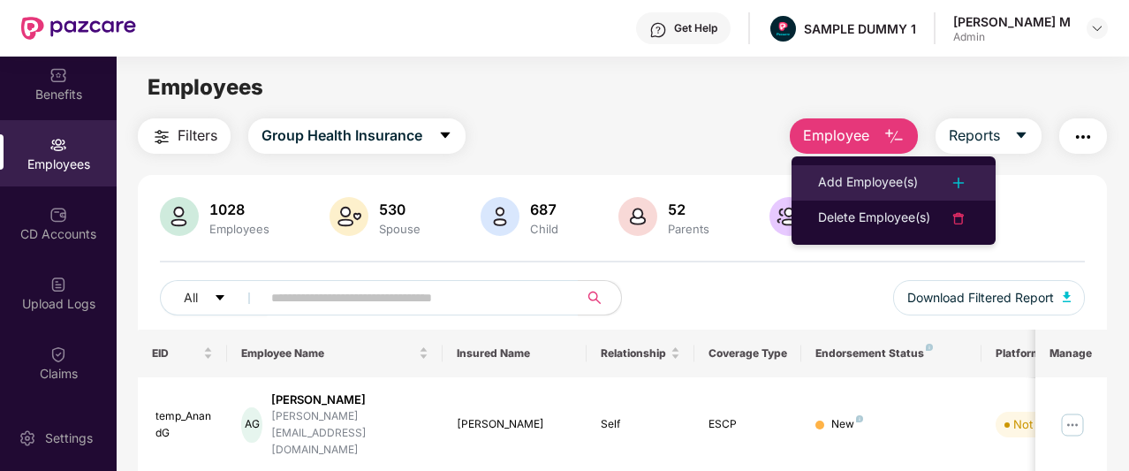
click at [836, 184] on div "Add Employee(s)" at bounding box center [868, 182] width 100 height 21
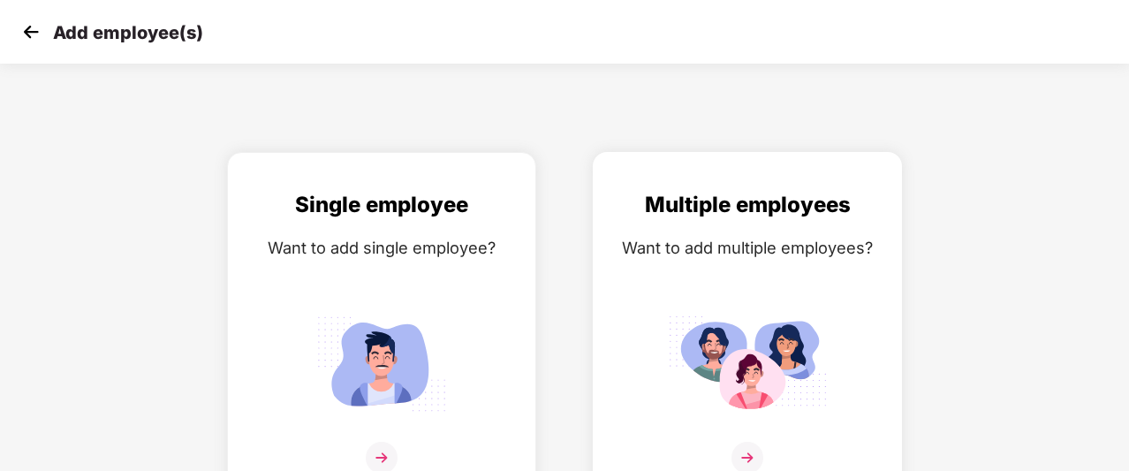
click at [677, 294] on div "Multiple employees Want to add multiple employees?" at bounding box center [747, 341] width 272 height 307
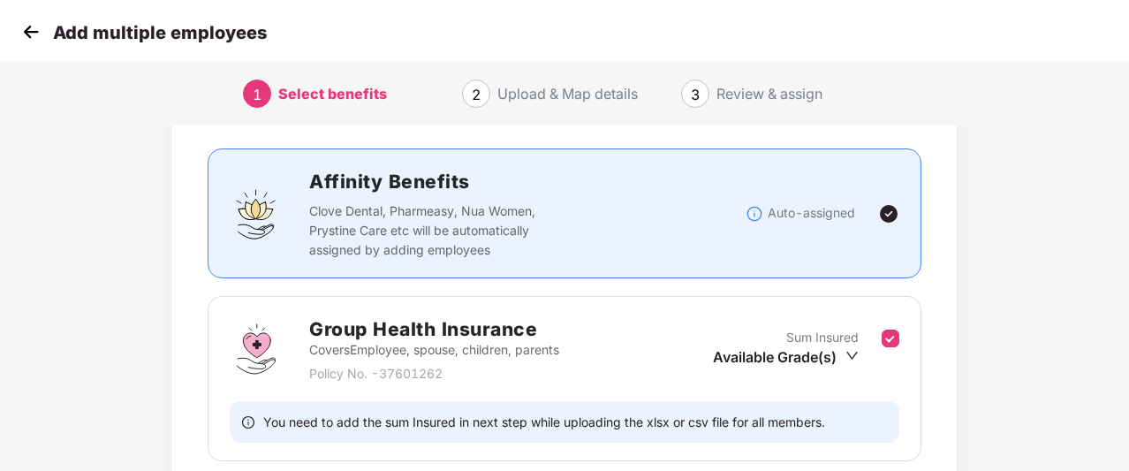
scroll to position [239, 0]
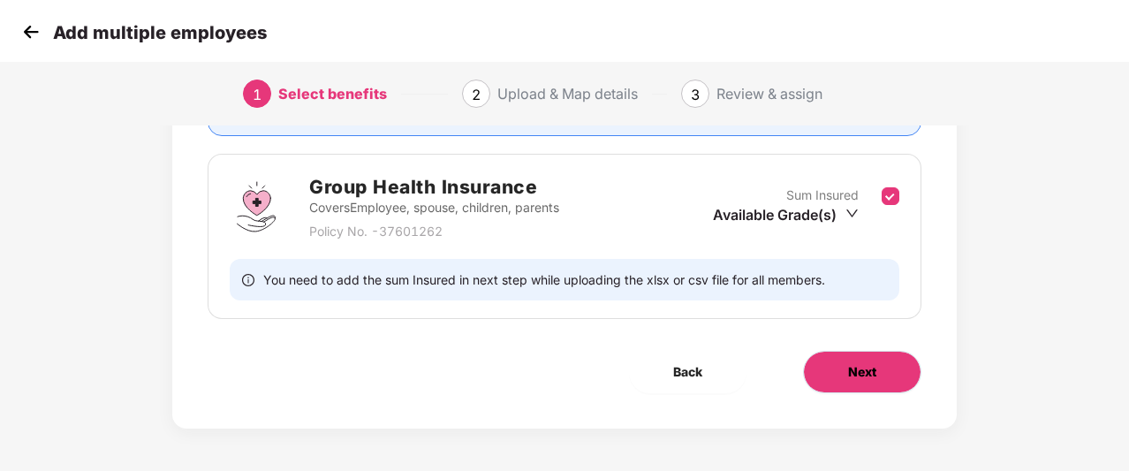
click at [841, 365] on button "Next" at bounding box center [862, 372] width 118 height 42
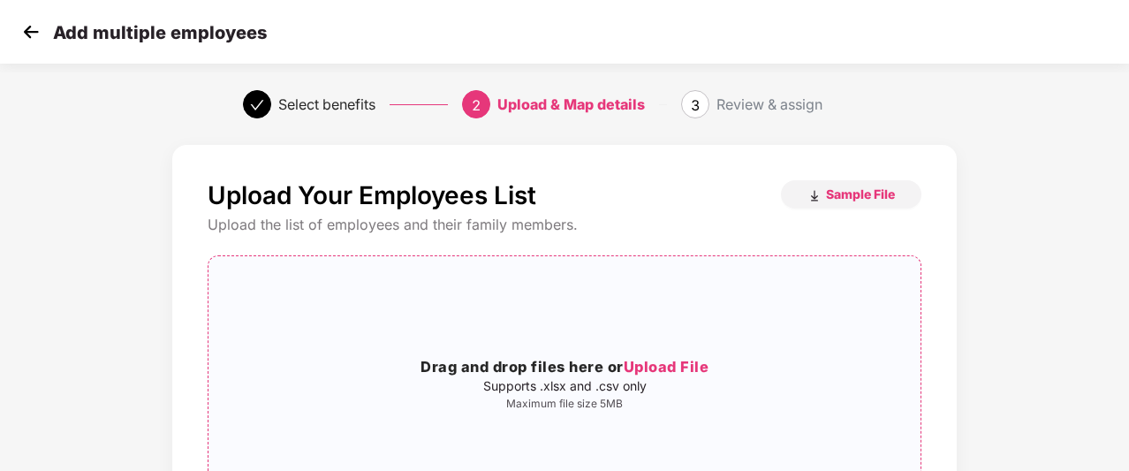
scroll to position [104, 0]
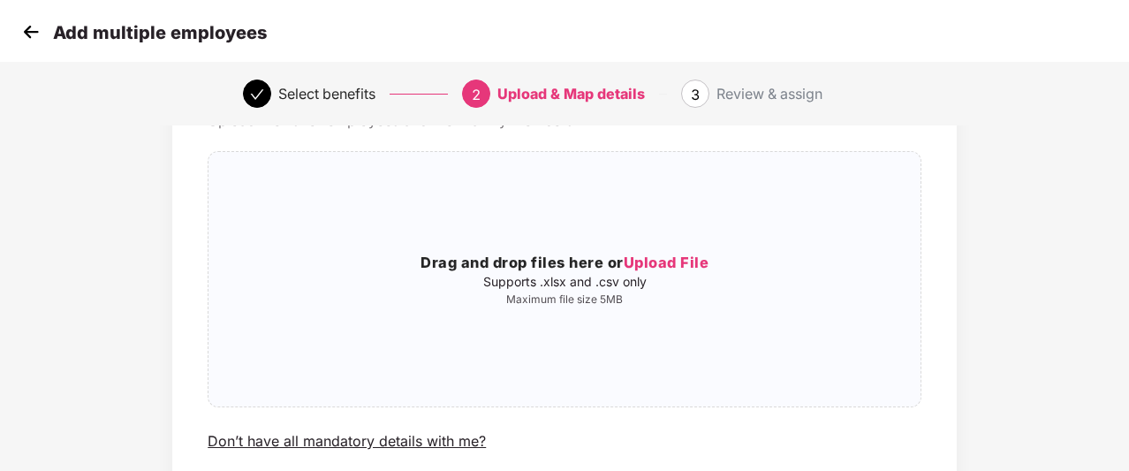
click at [21, 37] on img at bounding box center [31, 32] width 26 height 26
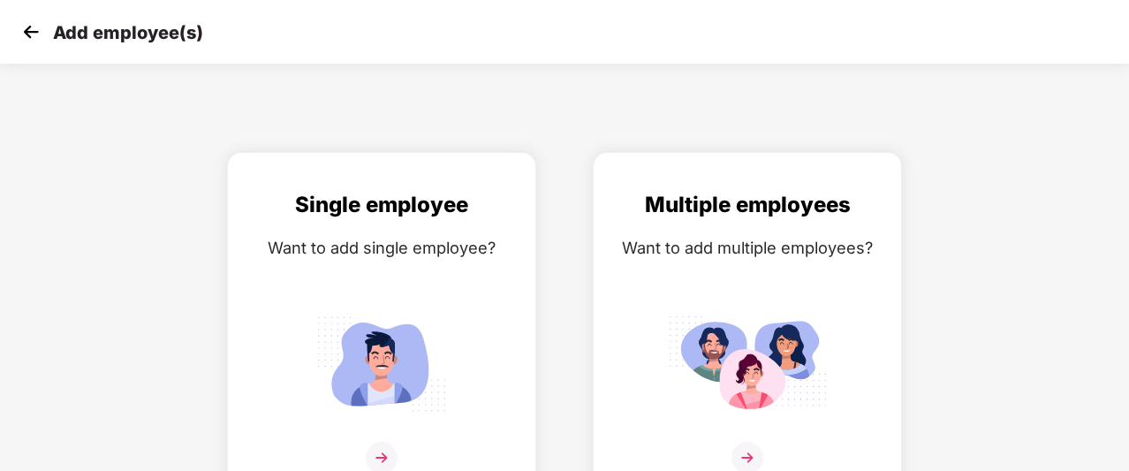
click at [21, 37] on img at bounding box center [31, 32] width 26 height 26
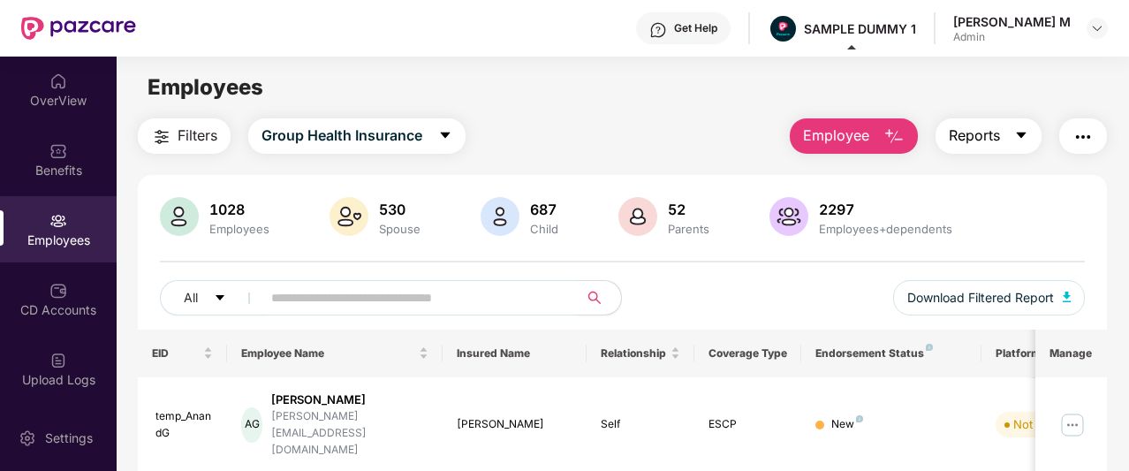
click at [996, 137] on span "Reports" at bounding box center [974, 136] width 51 height 22
click at [1086, 134] on img "button" at bounding box center [1082, 136] width 21 height 21
click at [1069, 81] on div "Employees" at bounding box center [622, 88] width 1011 height 34
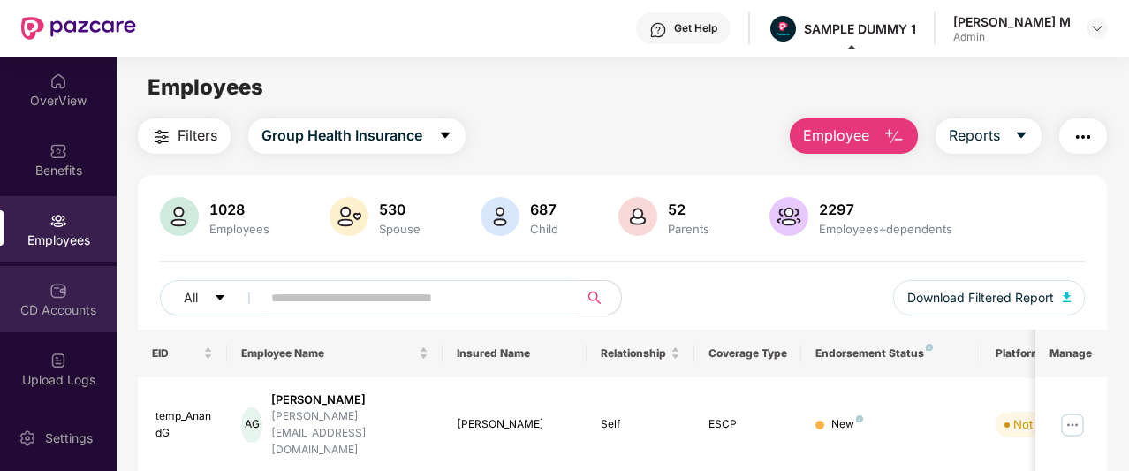
click at [45, 314] on div "CD Accounts" at bounding box center [58, 310] width 117 height 18
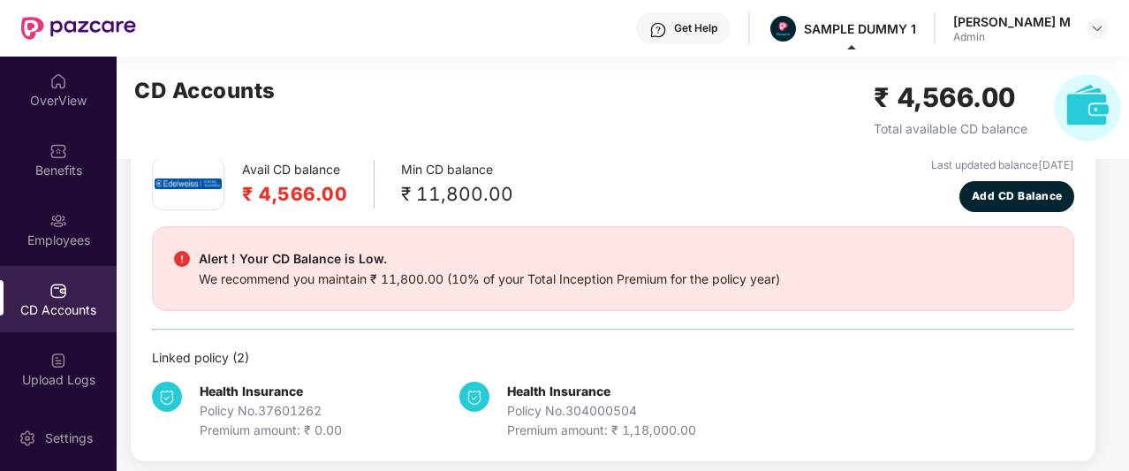
scroll to position [96, 0]
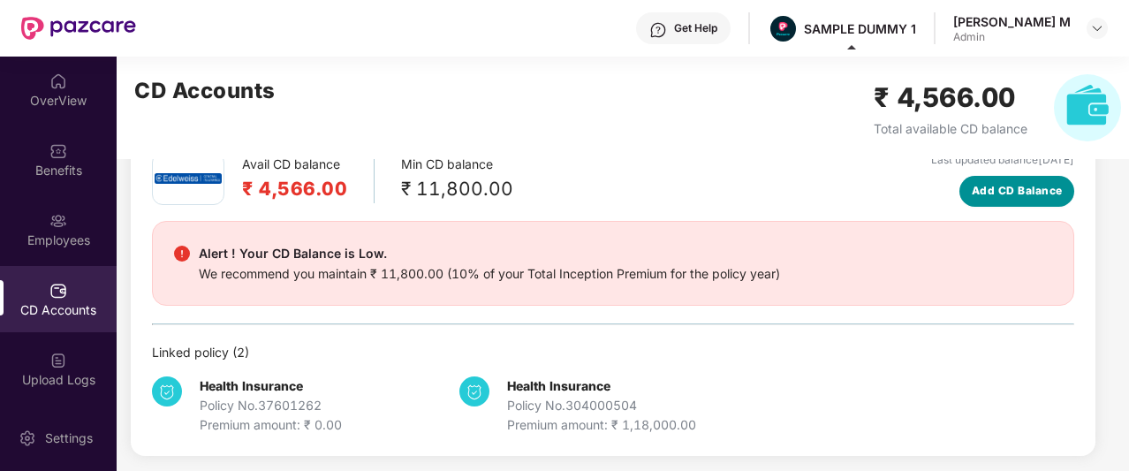
click at [1033, 183] on span "Add CD Balance" at bounding box center [1017, 191] width 91 height 17
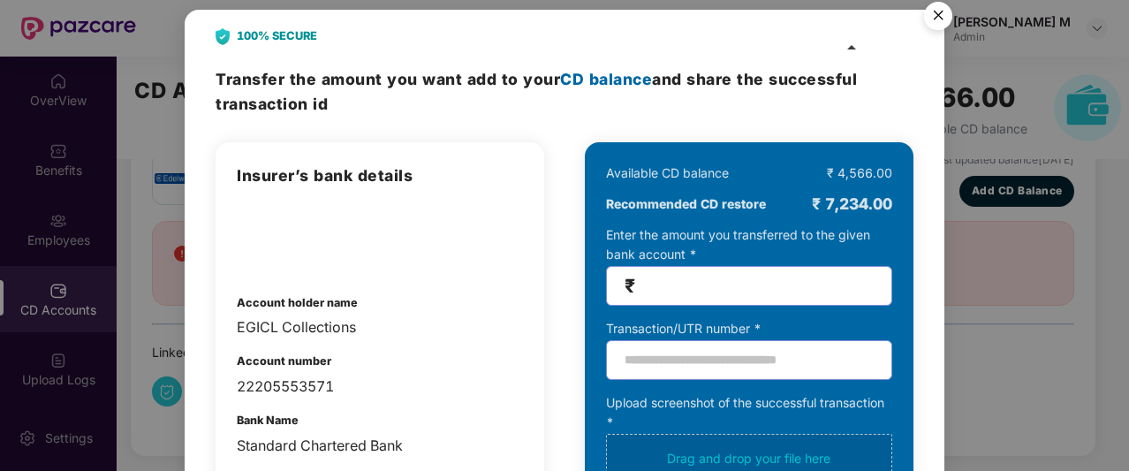
scroll to position [18, 0]
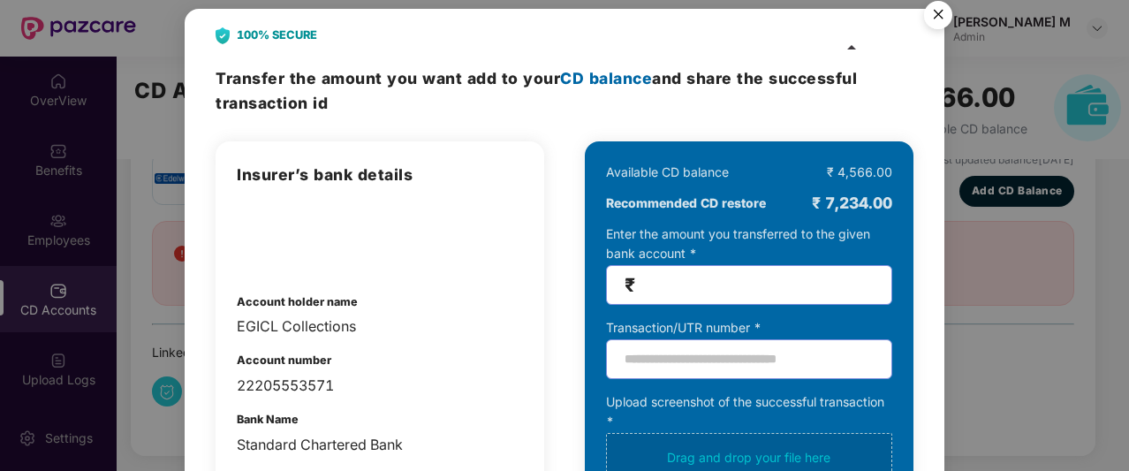
click at [935, 18] on img "Close" at bounding box center [937, 17] width 49 height 49
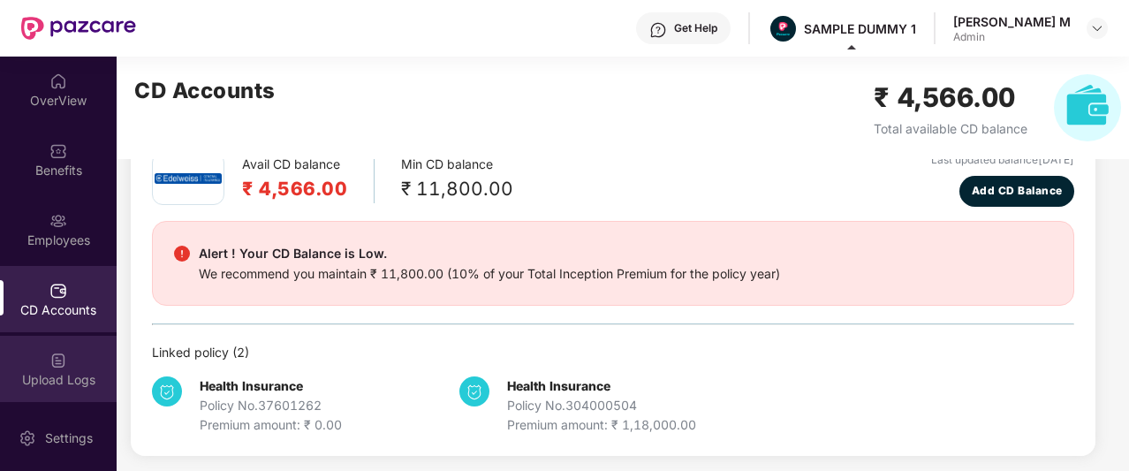
scroll to position [115, 0]
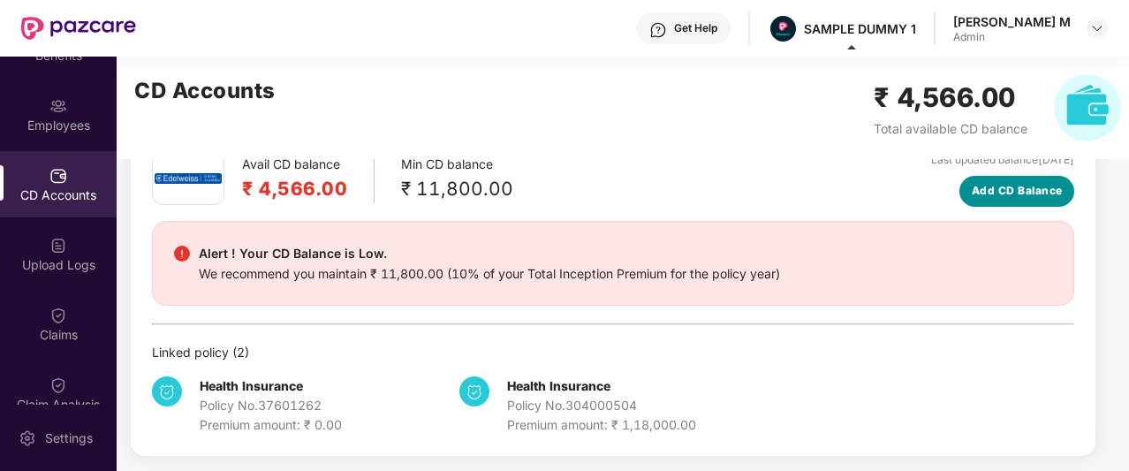
click at [1002, 190] on span "Add CD Balance" at bounding box center [1017, 191] width 91 height 17
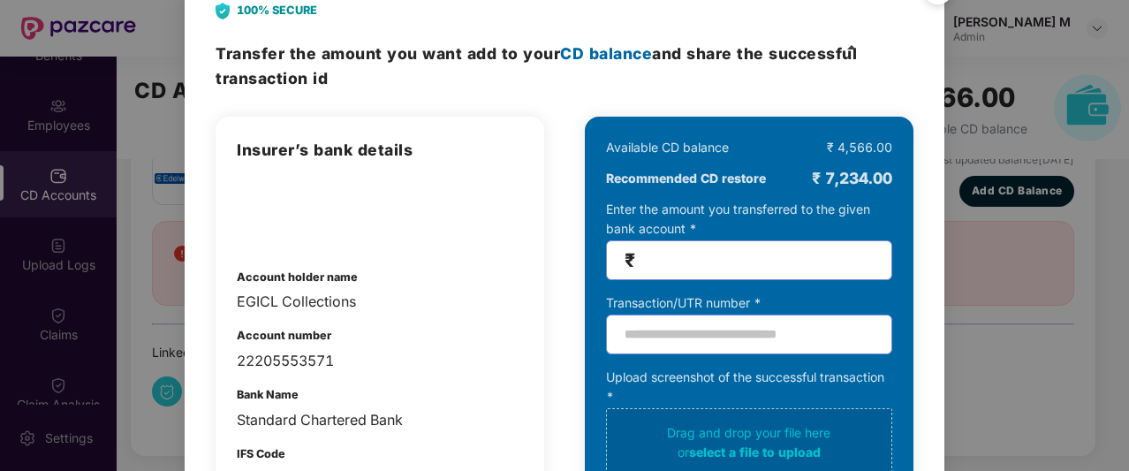
scroll to position [0, 0]
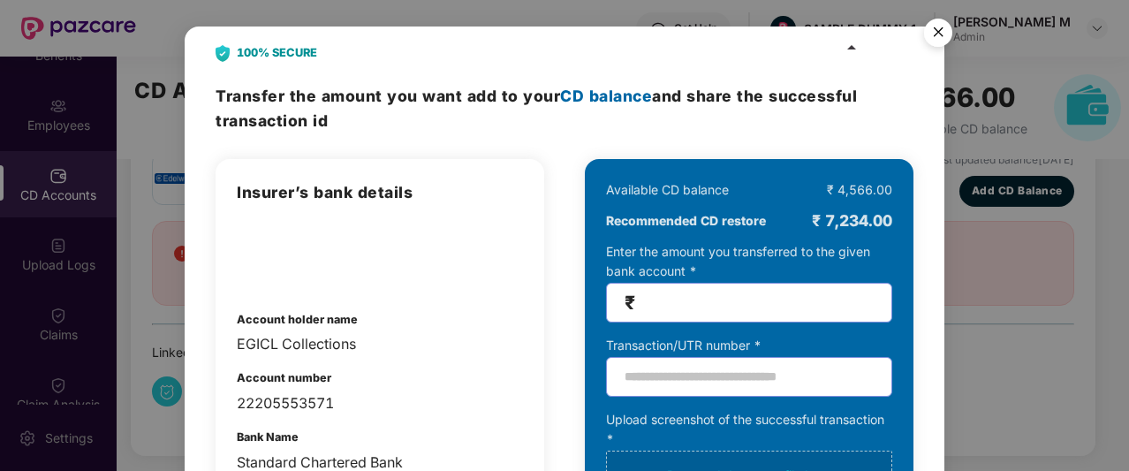
click at [933, 40] on img "Close" at bounding box center [937, 35] width 49 height 49
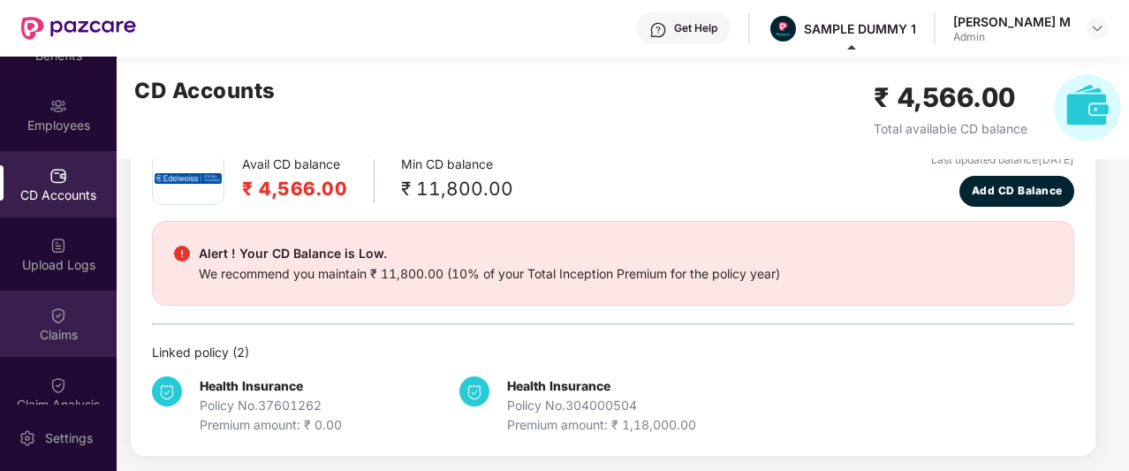
click at [28, 319] on div "Claims" at bounding box center [58, 324] width 117 height 66
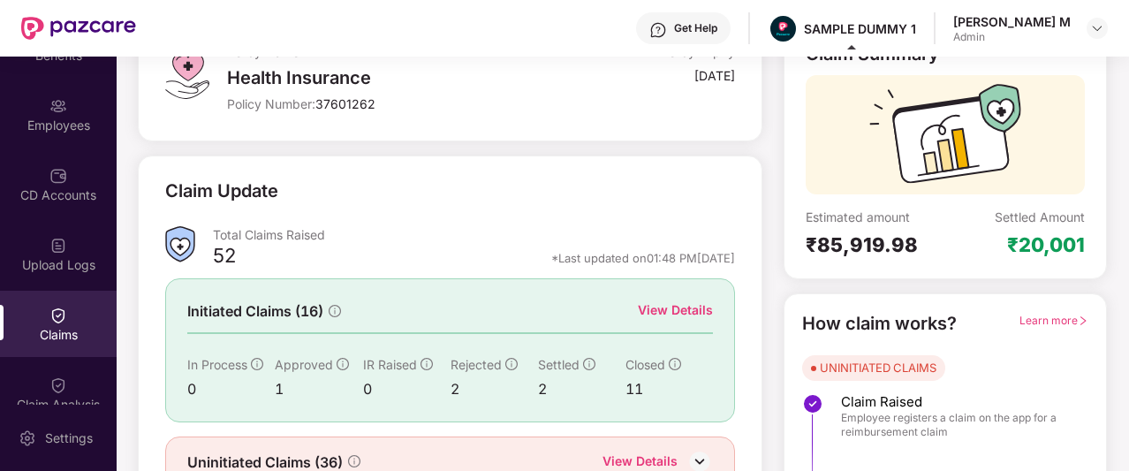
scroll to position [177, 0]
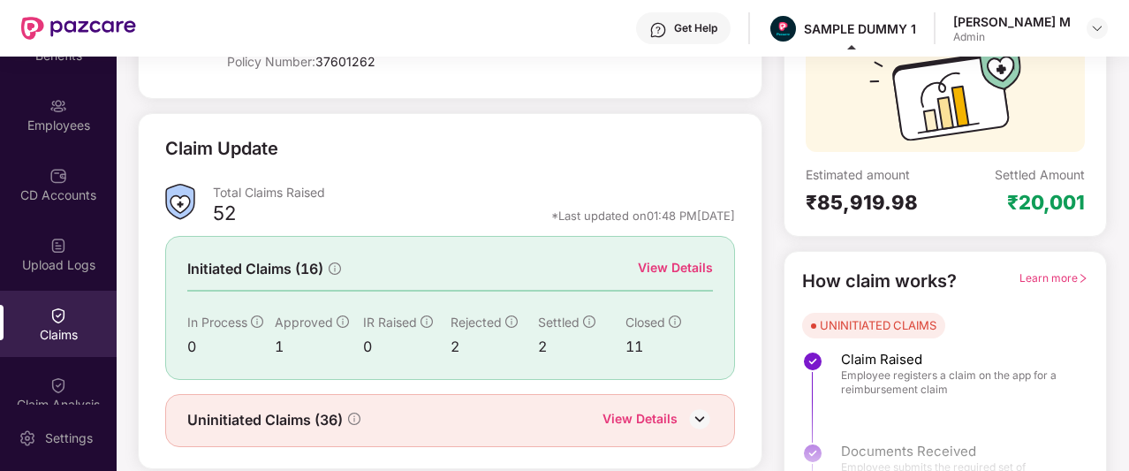
click at [700, 265] on div "View Details" at bounding box center [675, 267] width 75 height 19
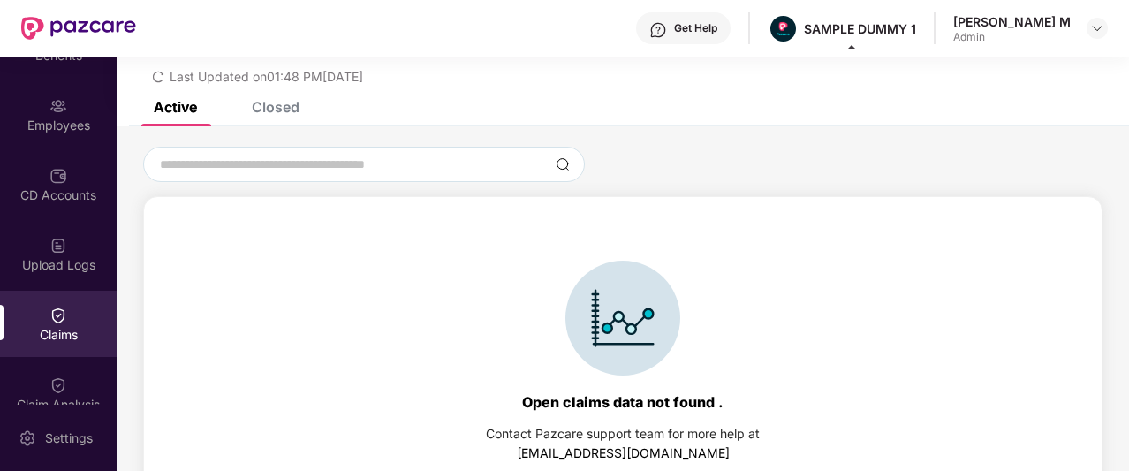
scroll to position [76, 0]
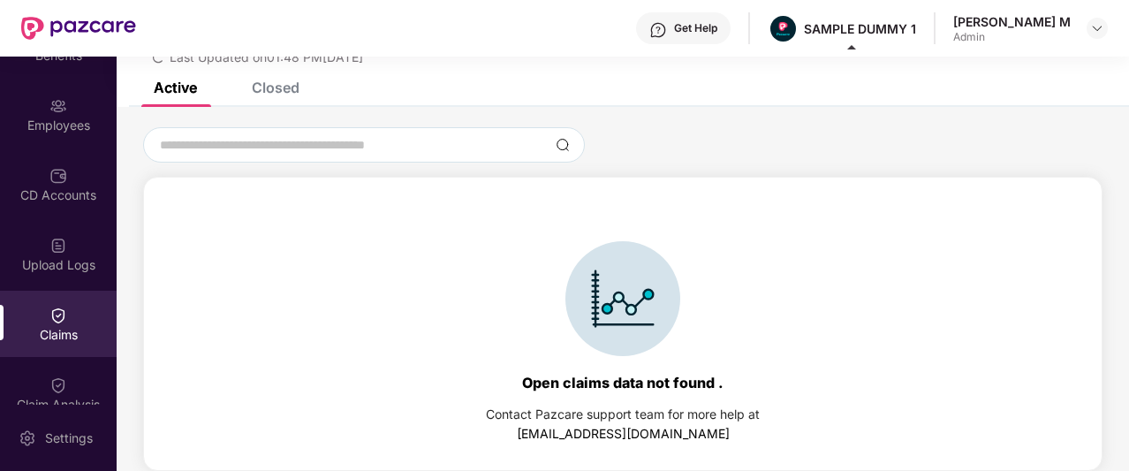
click at [279, 93] on div "Closed" at bounding box center [276, 88] width 48 height 18
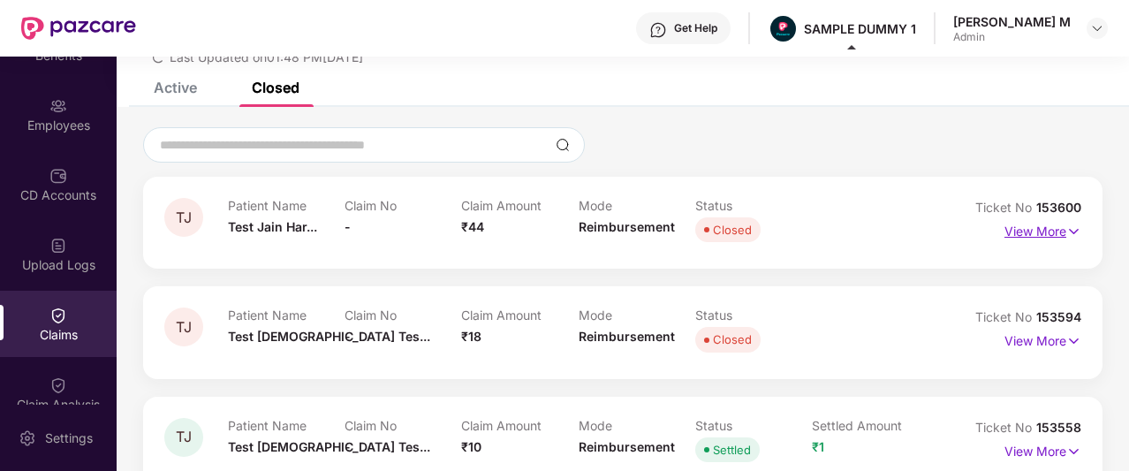
click at [1048, 232] on p "View More" at bounding box center [1042, 229] width 77 height 24
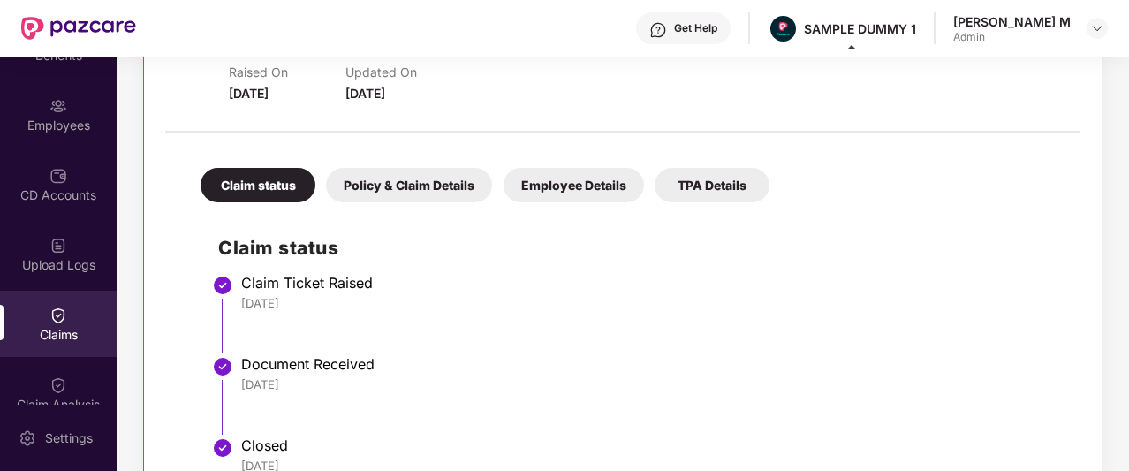
scroll to position [327, 0]
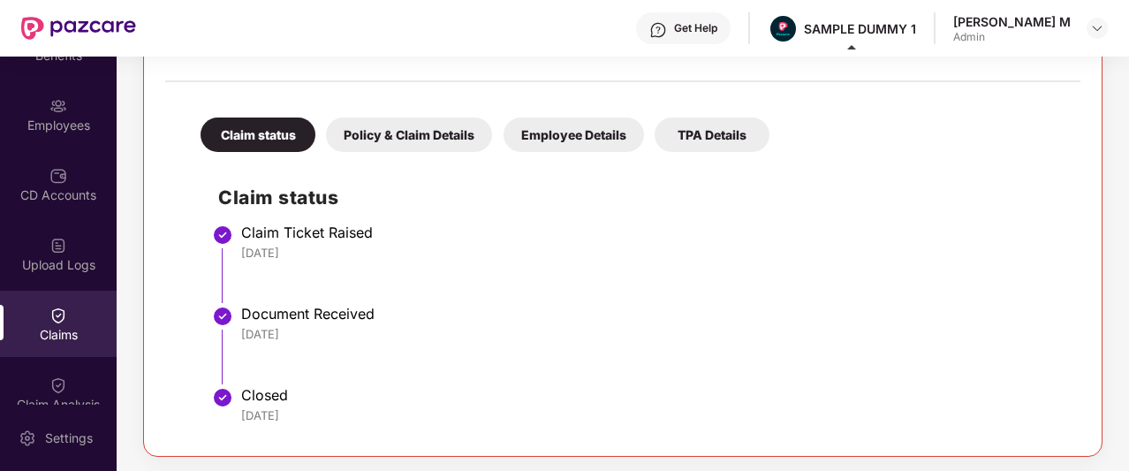
click at [422, 124] on div "Policy & Claim Details" at bounding box center [409, 134] width 166 height 34
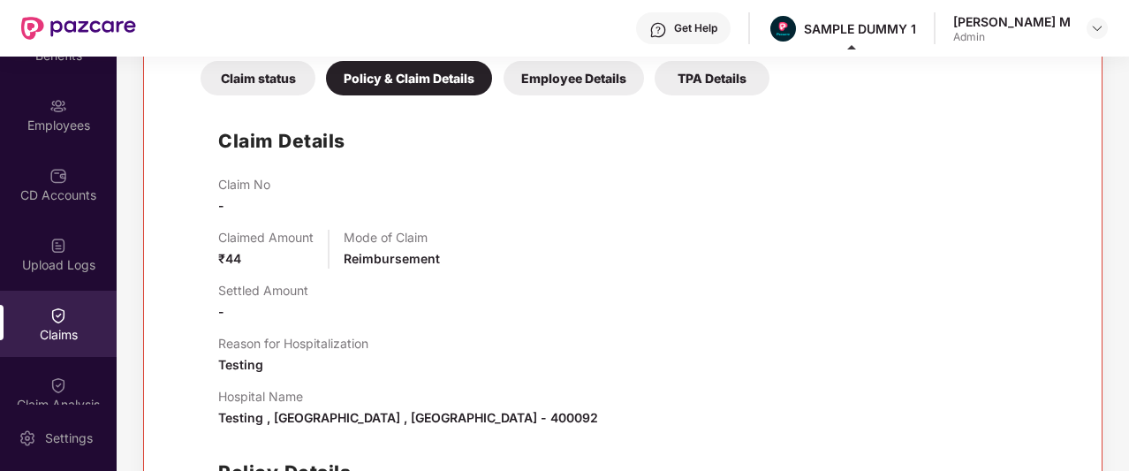
scroll to position [465, 0]
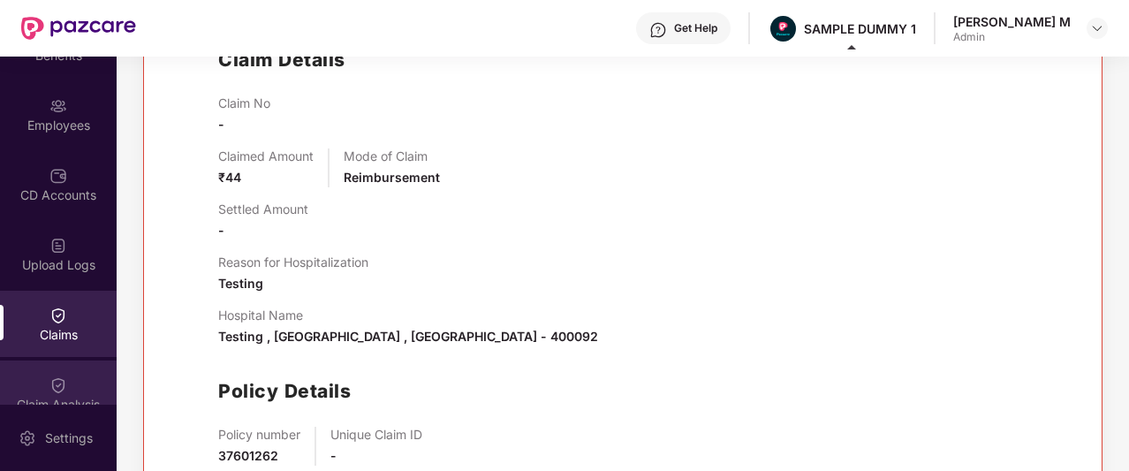
click at [44, 379] on div "Claim Analysis" at bounding box center [58, 393] width 117 height 66
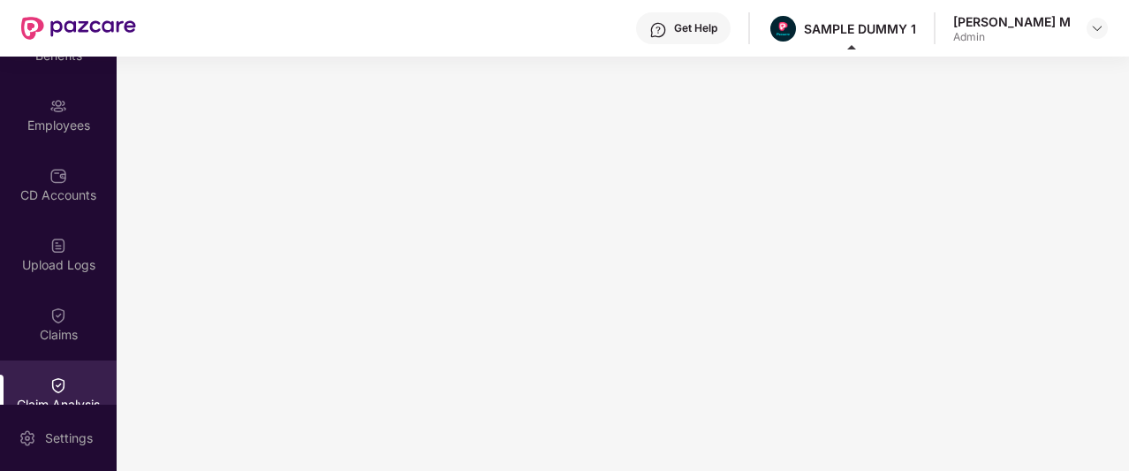
click at [667, 28] on img at bounding box center [658, 30] width 18 height 18
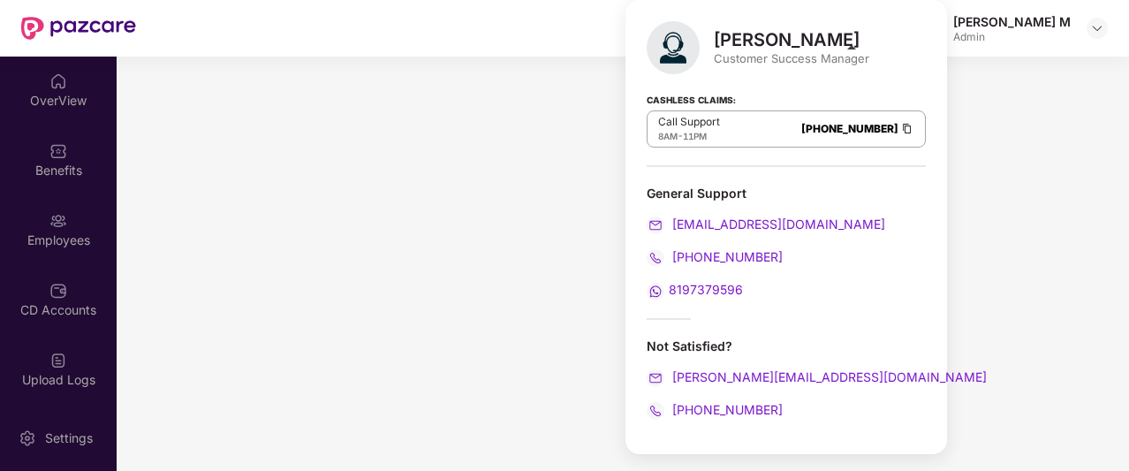
click at [613, 32] on div "Get Help SAMPLE DUMMY 1 [PERSON_NAME] M Admin" at bounding box center [622, 28] width 972 height 57
